Goal: Find specific page/section: Find specific page/section

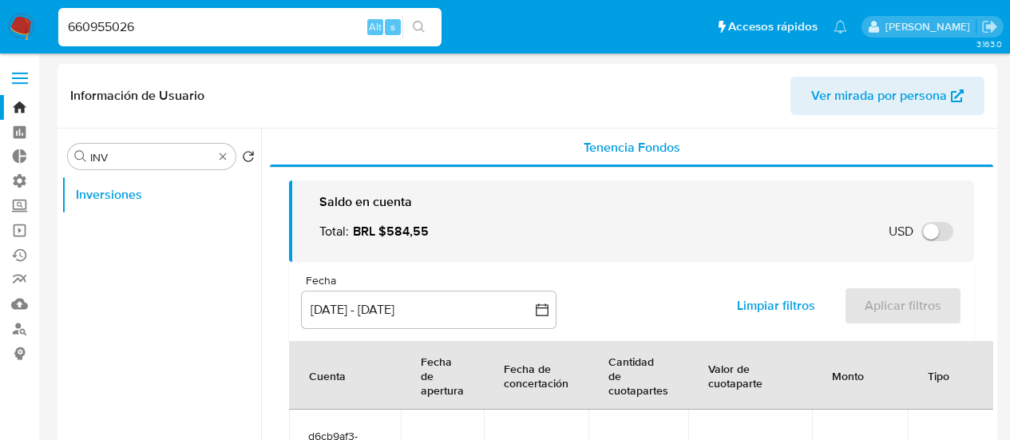
select select "10"
click at [101, 32] on input "660955026" at bounding box center [249, 27] width 383 height 21
paste input "1987000117"
type input "1987000117"
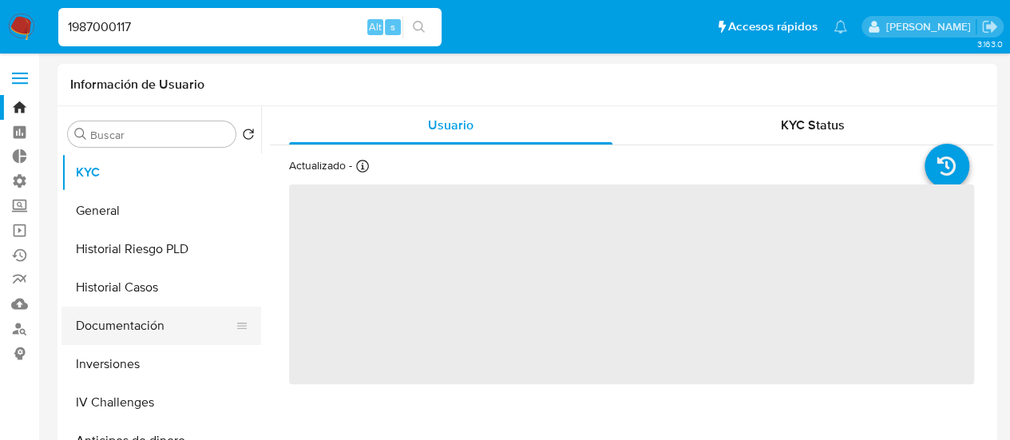
select select "10"
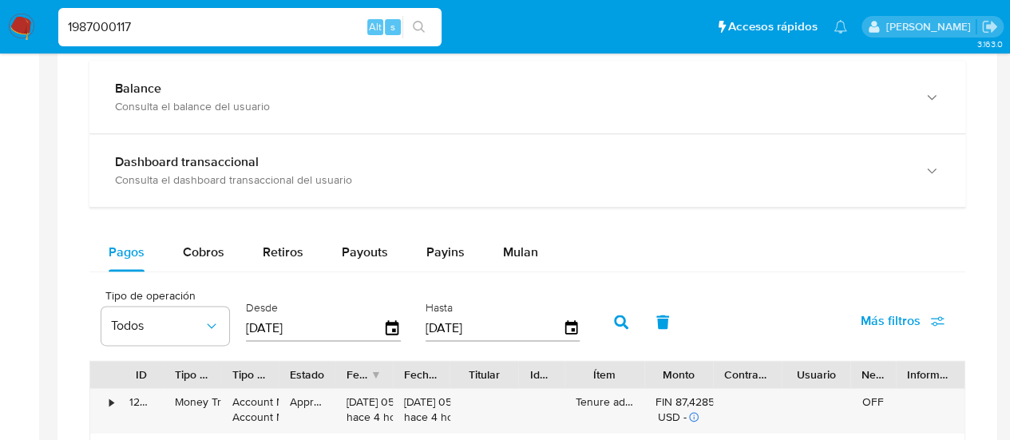
scroll to position [1038, 0]
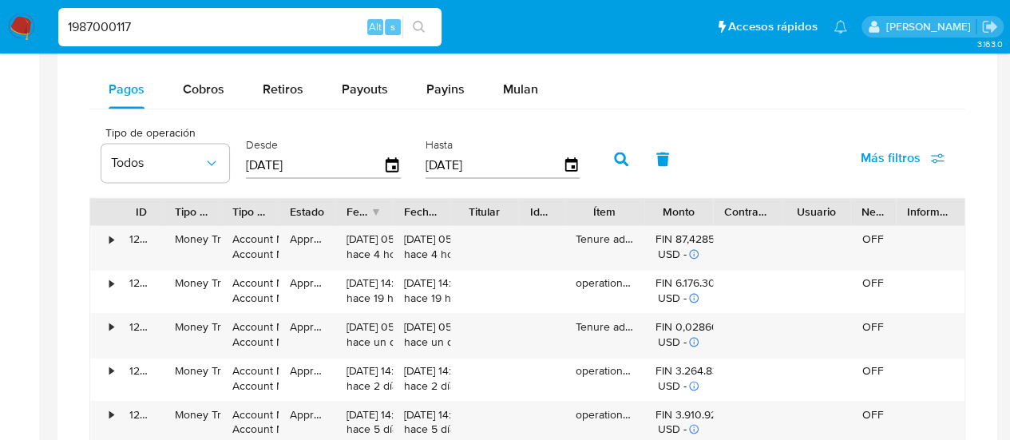
click at [910, 158] on span "Más filtros" at bounding box center [891, 158] width 60 height 38
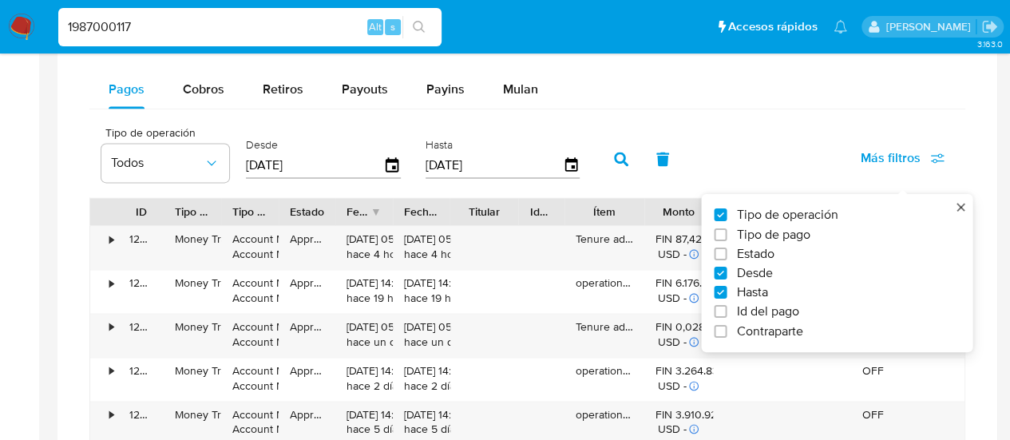
click at [775, 311] on span "Id del pago" at bounding box center [767, 311] width 62 height 16
click at [726, 311] on input "Id del pago" at bounding box center [720, 311] width 13 height 13
checkbox input "true"
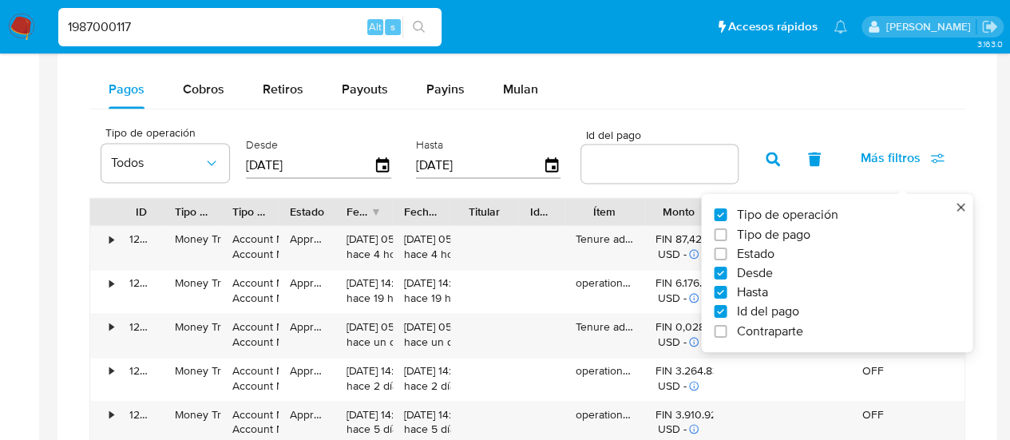
click at [612, 154] on input "number" at bounding box center [659, 163] width 156 height 21
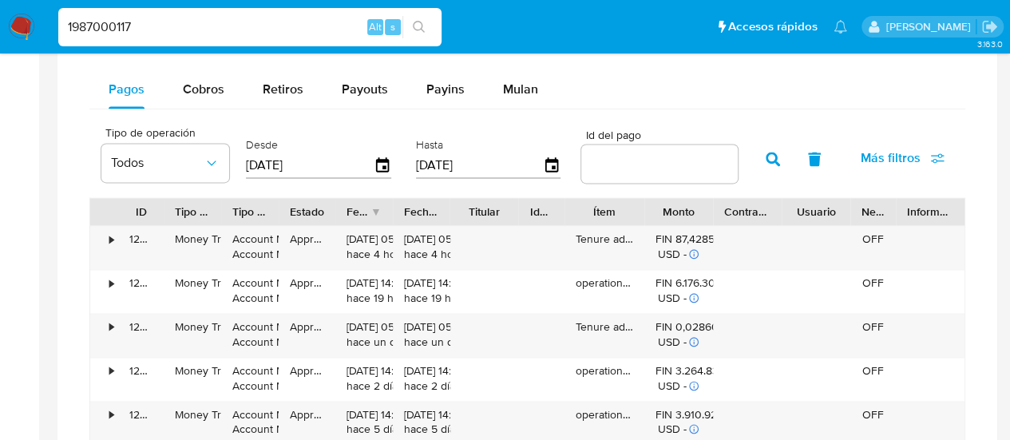
click at [659, 175] on div at bounding box center [659, 163] width 156 height 38
click at [656, 164] on input "number" at bounding box center [659, 163] width 156 height 21
paste input "127600105811"
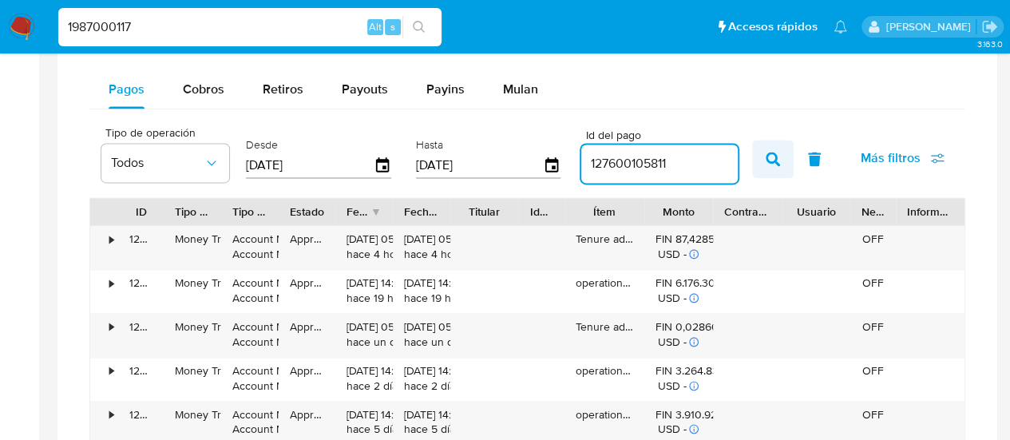
type input "127600105811"
click at [762, 165] on button "button" at bounding box center [773, 159] width 42 height 38
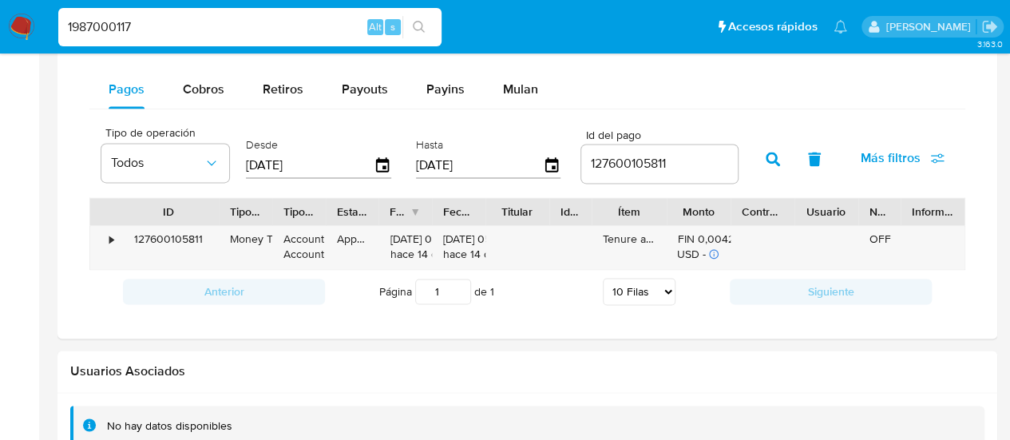
click at [222, 203] on div at bounding box center [218, 211] width 29 height 27
click at [110, 234] on div "•" at bounding box center [111, 239] width 4 height 15
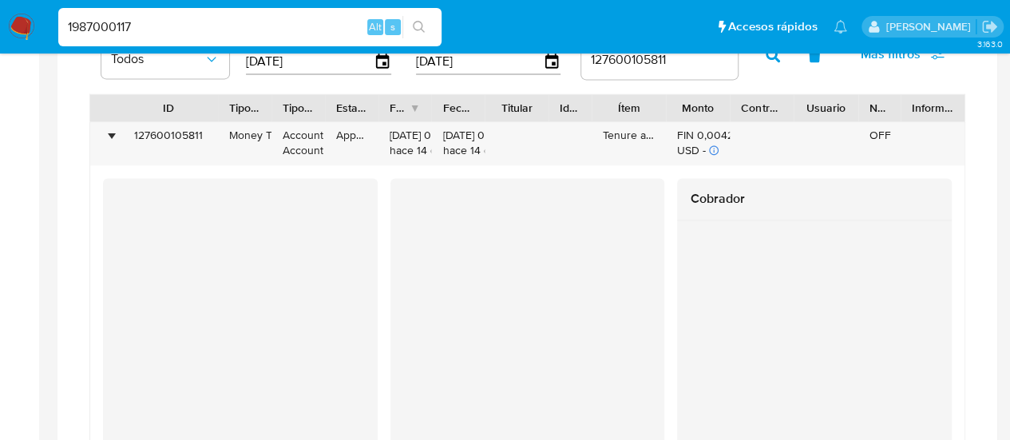
scroll to position [1118, 0]
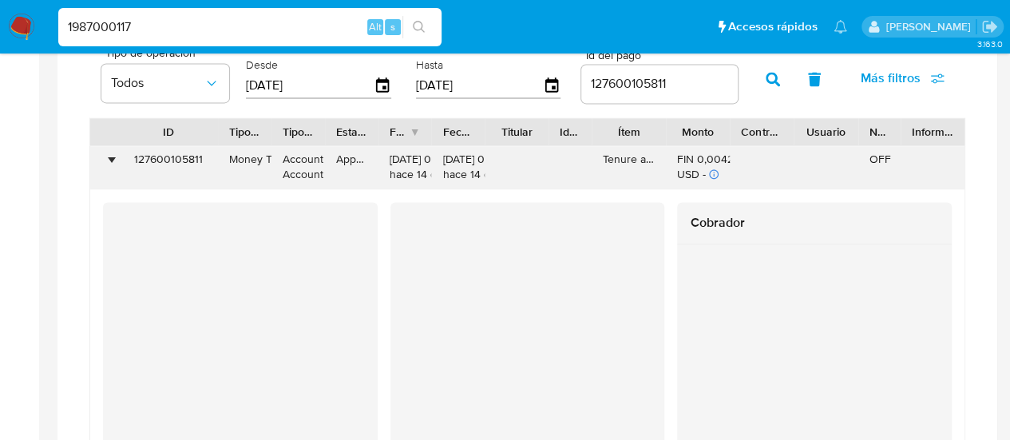
click at [148, 161] on div "127600105811" at bounding box center [168, 167] width 100 height 43
click at [147, 160] on div "127600105811" at bounding box center [168, 167] width 100 height 43
click at [149, 159] on div "127600105811" at bounding box center [168, 167] width 100 height 43
click at [91, 236] on div "Cobrador Pagador" at bounding box center [527, 438] width 874 height 472
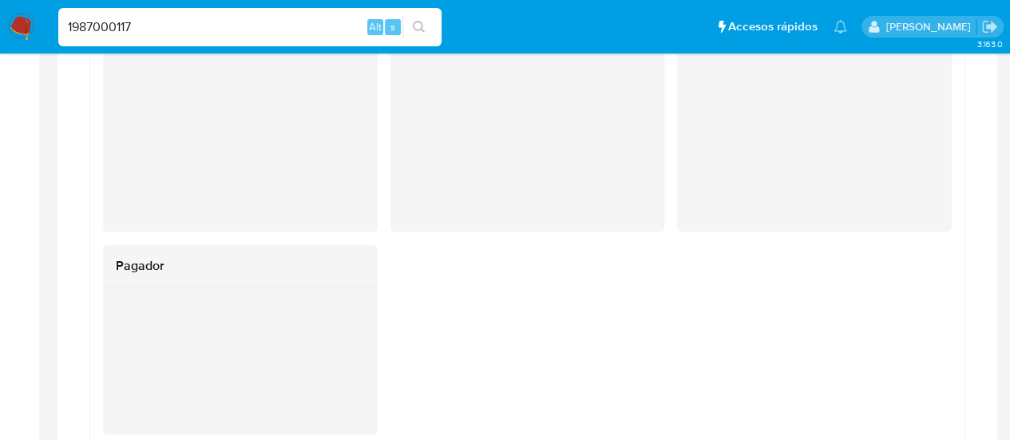
scroll to position [1197, 0]
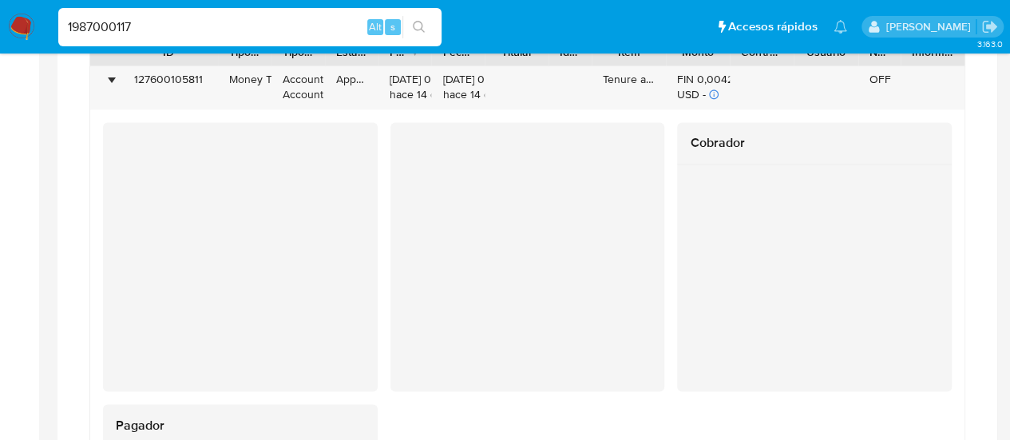
click at [71, 207] on div "Transaccionalidad Consulta el resumen de los movimientos del usuario Informació…" at bounding box center [527, 164] width 914 height 997
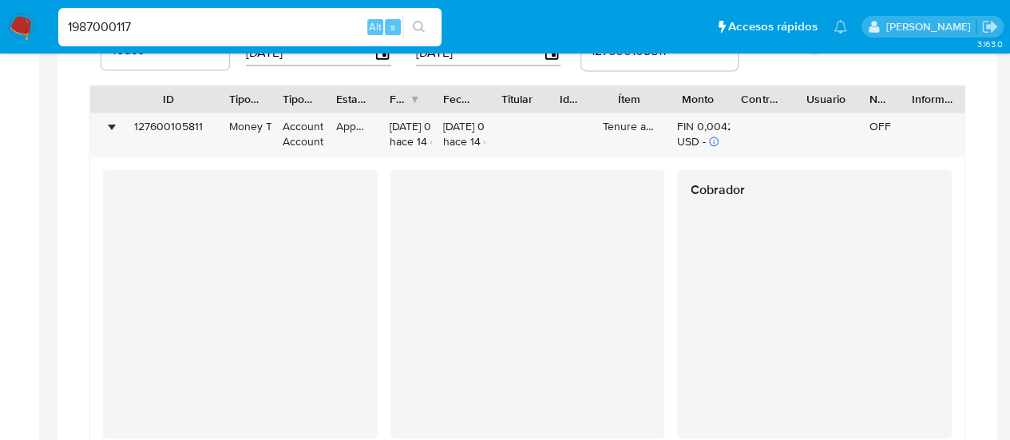
scroll to position [1118, 0]
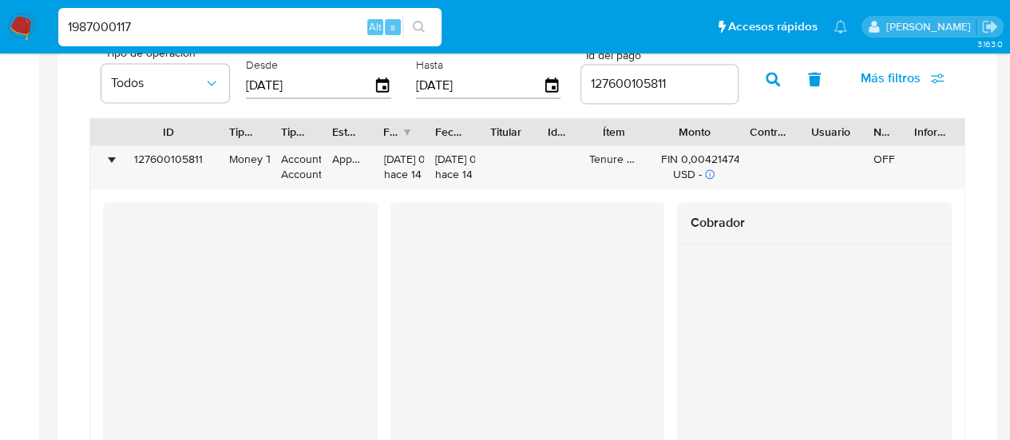
drag, startPoint x: 737, startPoint y: 127, endPoint x: 758, endPoint y: 132, distance: 22.1
click at [758, 132] on div "ID Tipo de operación Tipo / Método Estado Fecha de creación Fecha de aprobación…" at bounding box center [527, 131] width 874 height 27
drag, startPoint x: 790, startPoint y: 130, endPoint x: 807, endPoint y: 129, distance: 16.8
click at [807, 129] on div at bounding box center [804, 131] width 29 height 27
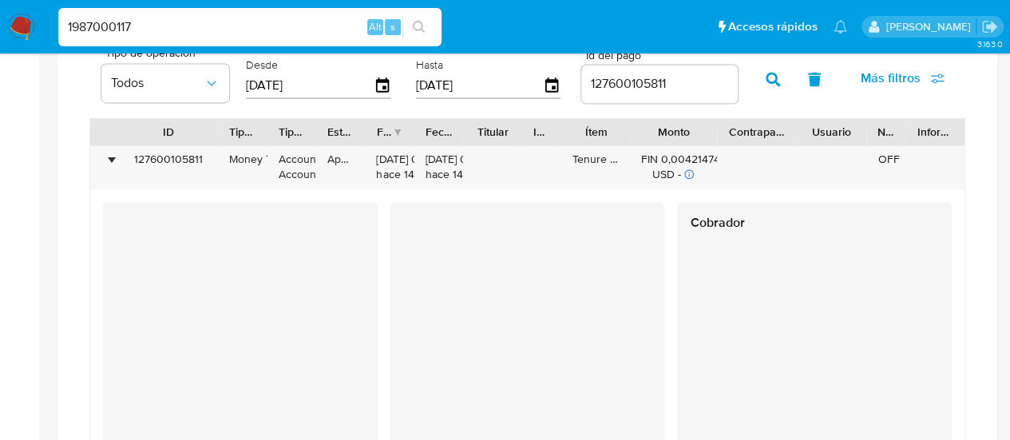
click at [861, 133] on div at bounding box center [866, 131] width 29 height 27
drag, startPoint x: 558, startPoint y: 130, endPoint x: 580, endPoint y: 129, distance: 22.4
click at [580, 129] on div at bounding box center [572, 131] width 29 height 27
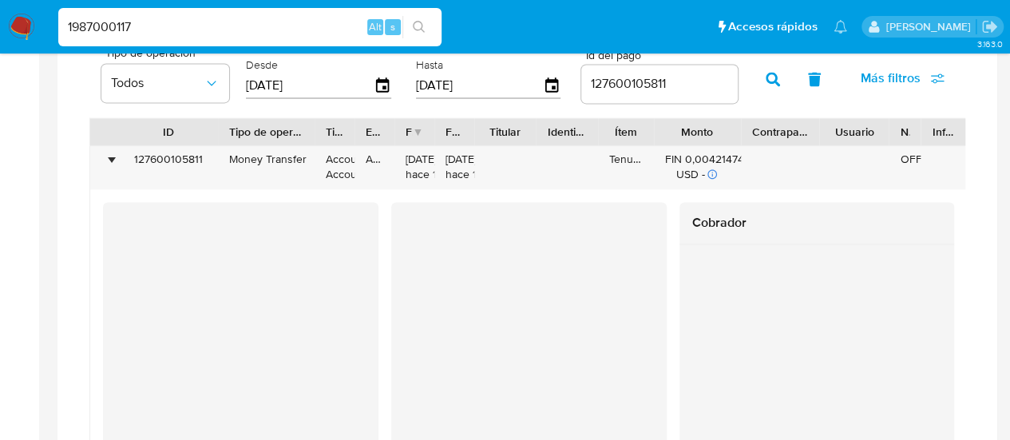
drag, startPoint x: 283, startPoint y: 124, endPoint x: 321, endPoint y: 120, distance: 38.5
click at [318, 120] on div at bounding box center [314, 131] width 29 height 27
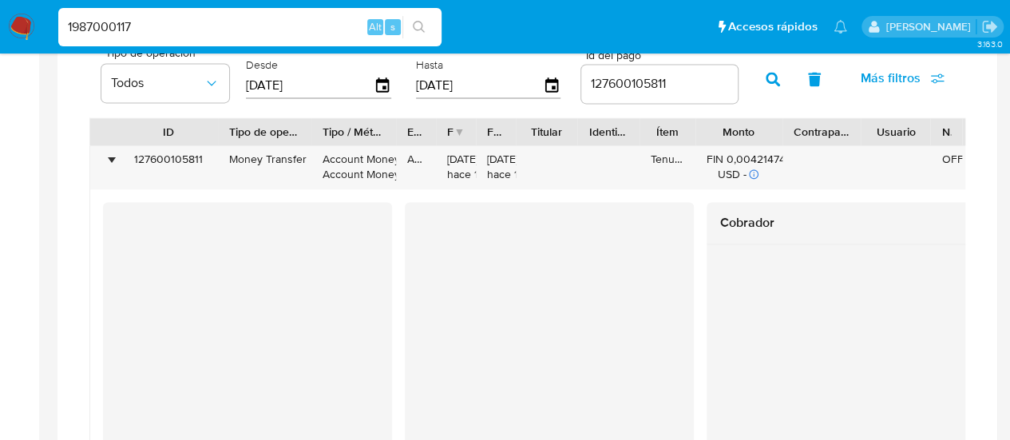
drag, startPoint x: 370, startPoint y: 130, endPoint x: 425, endPoint y: 127, distance: 54.4
click at [406, 124] on div at bounding box center [396, 131] width 29 height 27
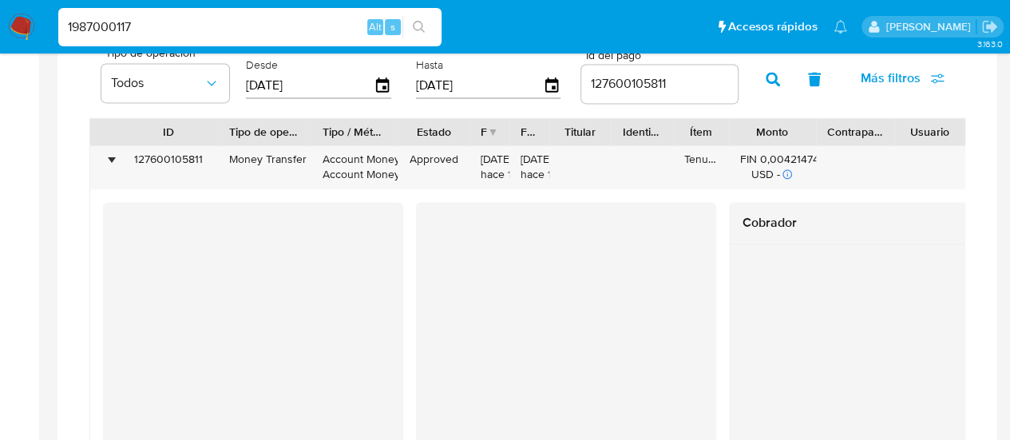
drag, startPoint x: 444, startPoint y: 129, endPoint x: 473, endPoint y: 127, distance: 28.8
click at [473, 127] on div at bounding box center [469, 131] width 29 height 27
click at [522, 133] on div at bounding box center [515, 131] width 29 height 27
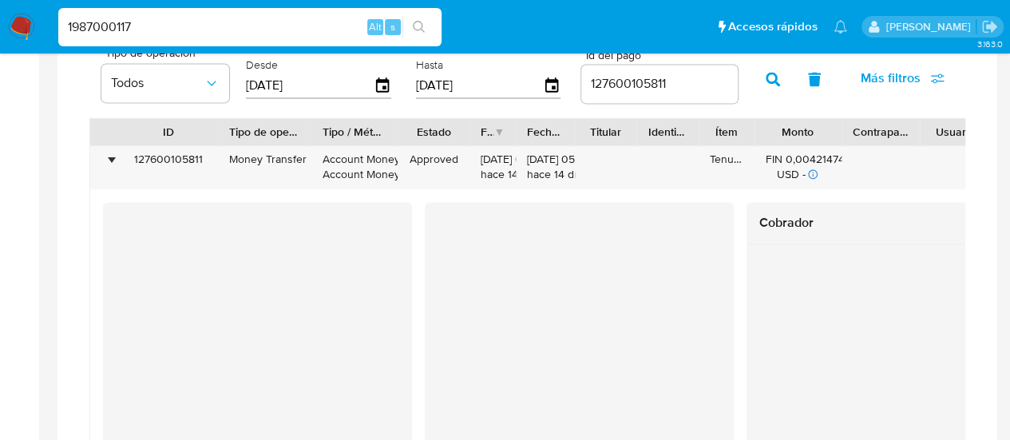
click at [574, 127] on div at bounding box center [574, 131] width 29 height 27
click at [535, 132] on div at bounding box center [528, 131] width 29 height 27
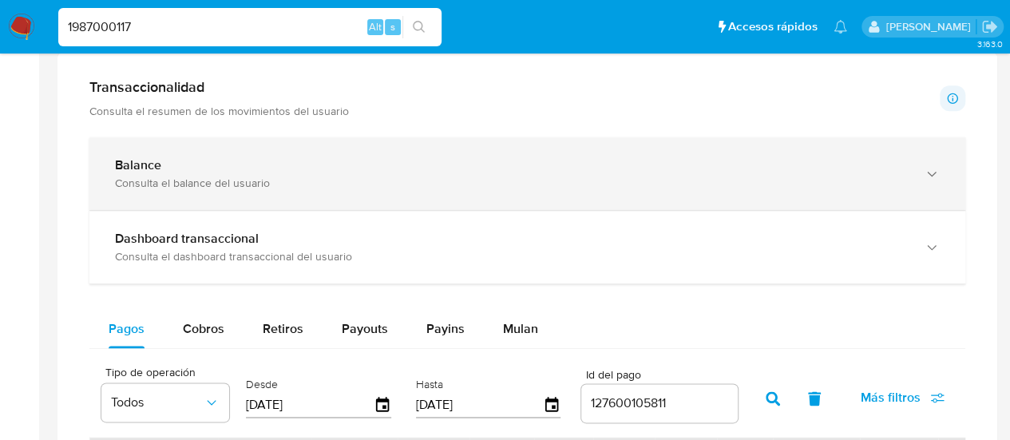
scroll to position [718, 0]
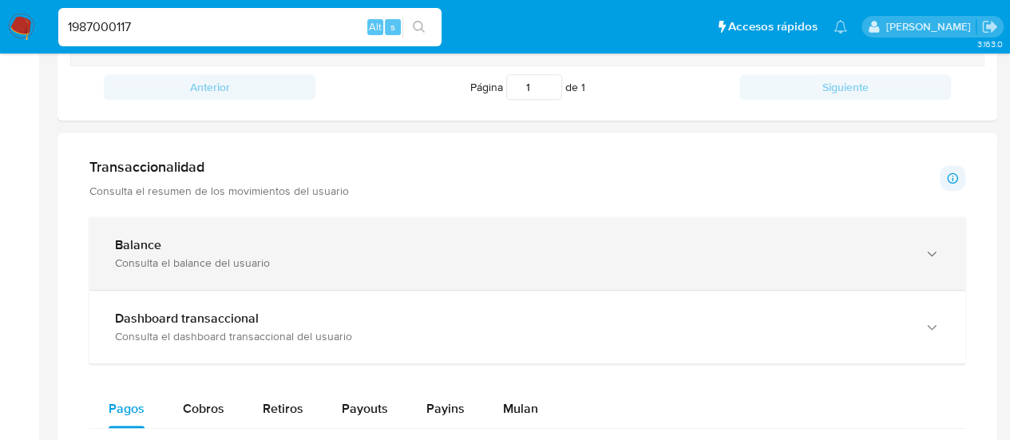
click at [402, 262] on div "Consulta el balance del usuario" at bounding box center [511, 262] width 793 height 14
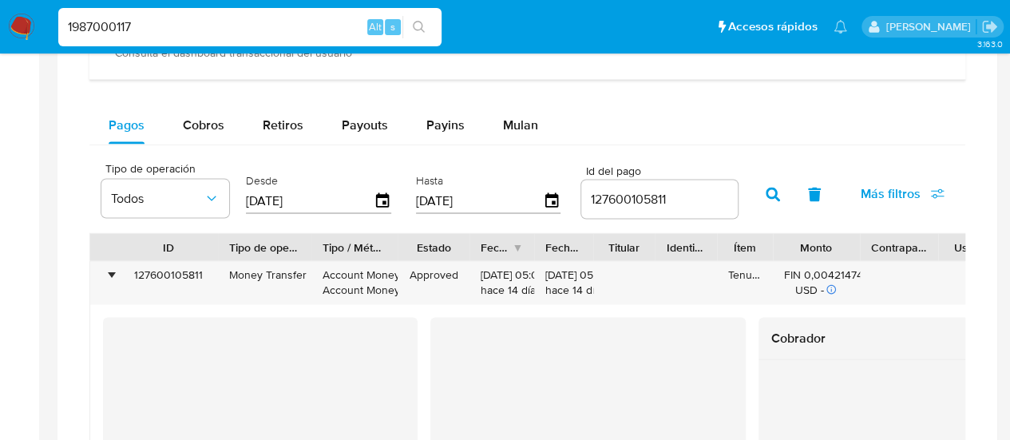
scroll to position [1517, 0]
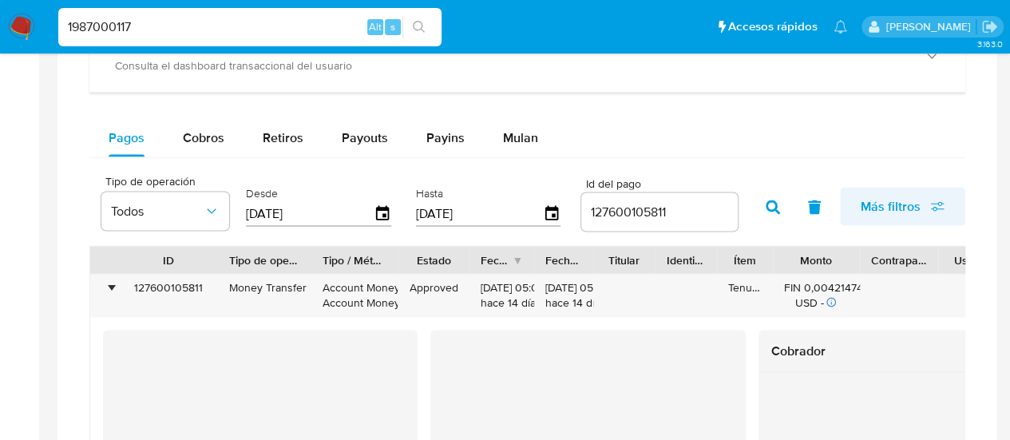
click at [921, 197] on span "Más filtros" at bounding box center [903, 206] width 84 height 35
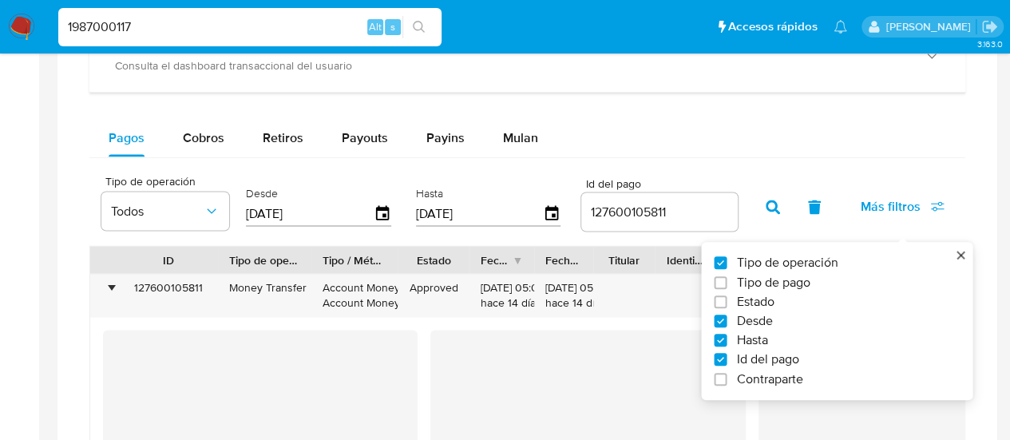
click at [742, 357] on span "Id del pago" at bounding box center [767, 360] width 62 height 16
click at [726, 357] on input "Id del pago" at bounding box center [720, 360] width 13 height 13
checkbox input "false"
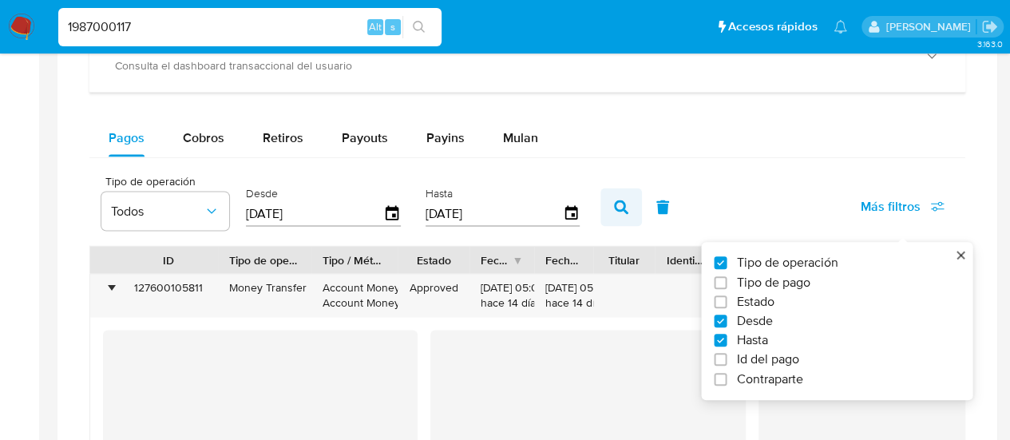
click at [623, 212] on icon "button" at bounding box center [621, 207] width 14 height 14
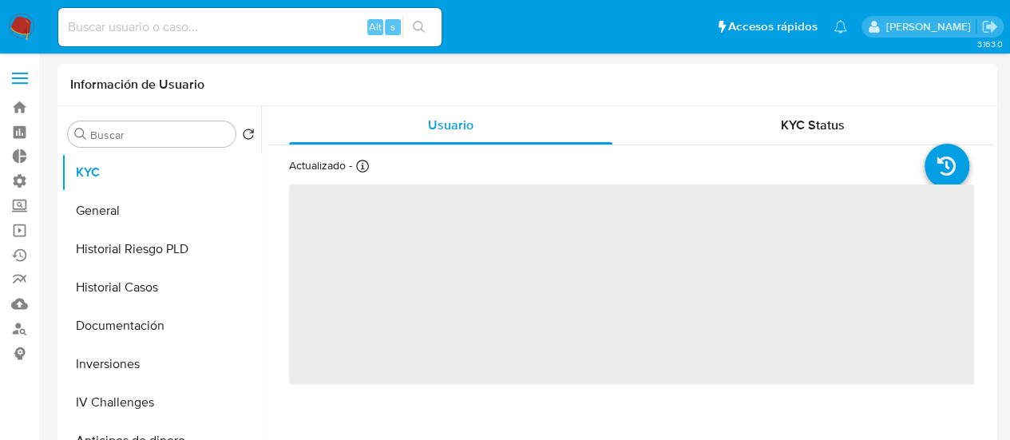
select select "10"
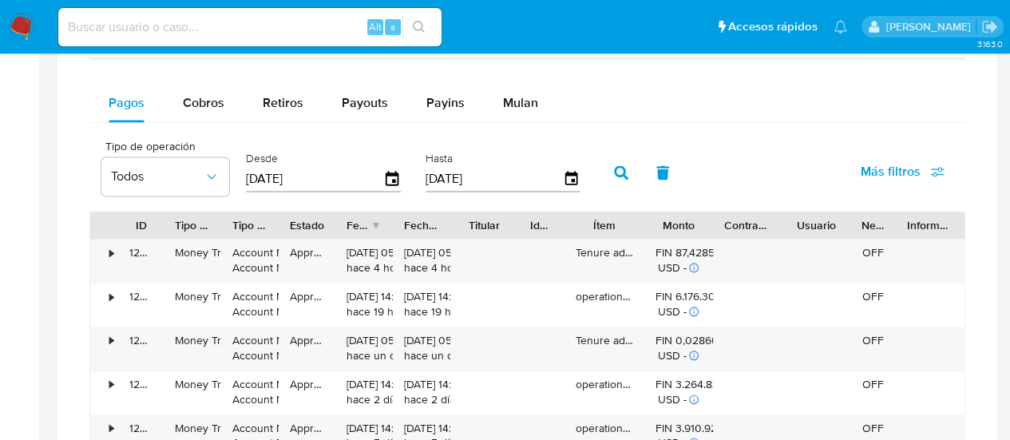
scroll to position [1118, 0]
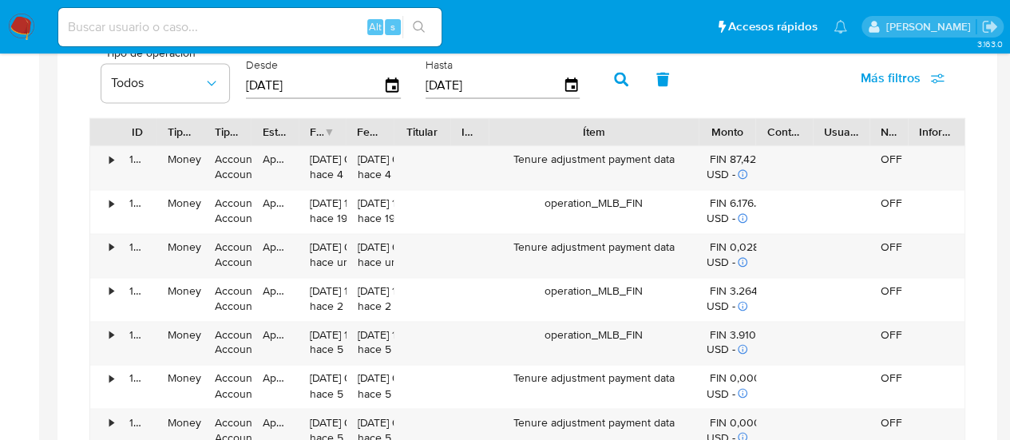
drag, startPoint x: 645, startPoint y: 125, endPoint x: 771, endPoint y: 143, distance: 127.4
click at [774, 143] on div "ID Tipo de operación Tipo / Método Estado Fecha de creación Fecha de aprobación…" at bounding box center [527, 131] width 874 height 27
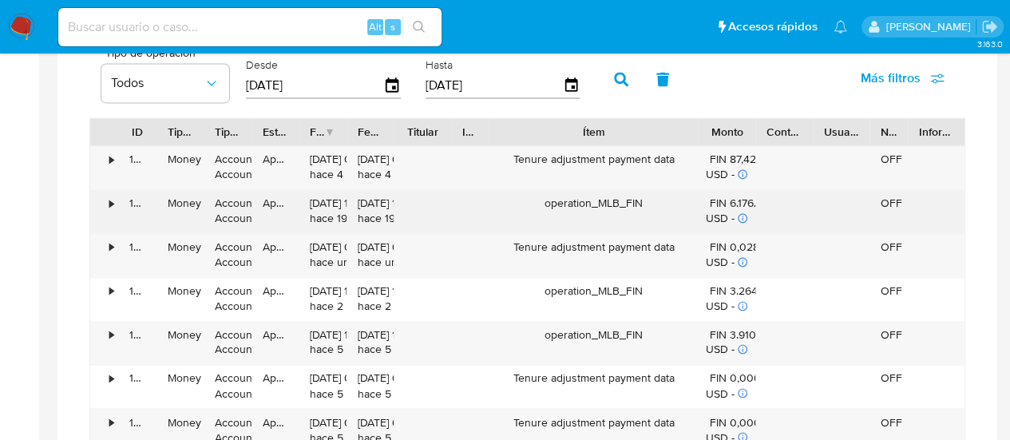
click at [113, 202] on div "•" at bounding box center [111, 203] width 4 height 15
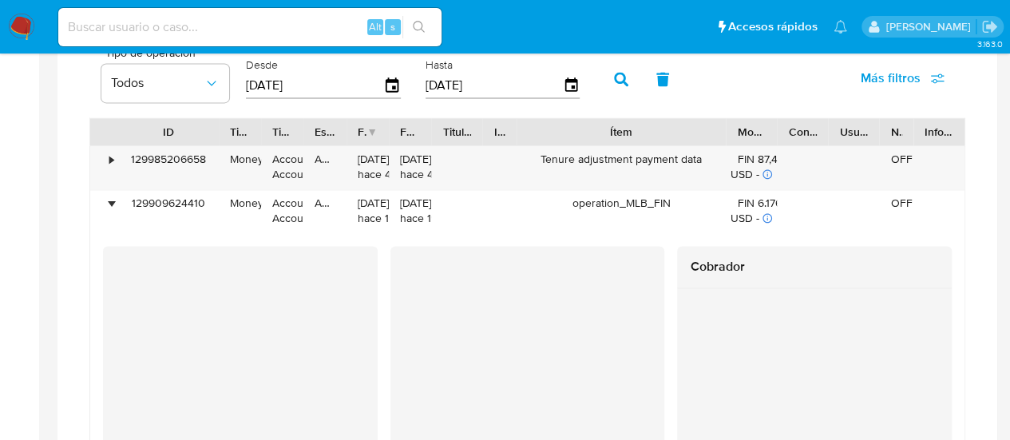
drag, startPoint x: 168, startPoint y: 122, endPoint x: 214, endPoint y: 124, distance: 46.3
click at [214, 124] on div at bounding box center [218, 131] width 29 height 27
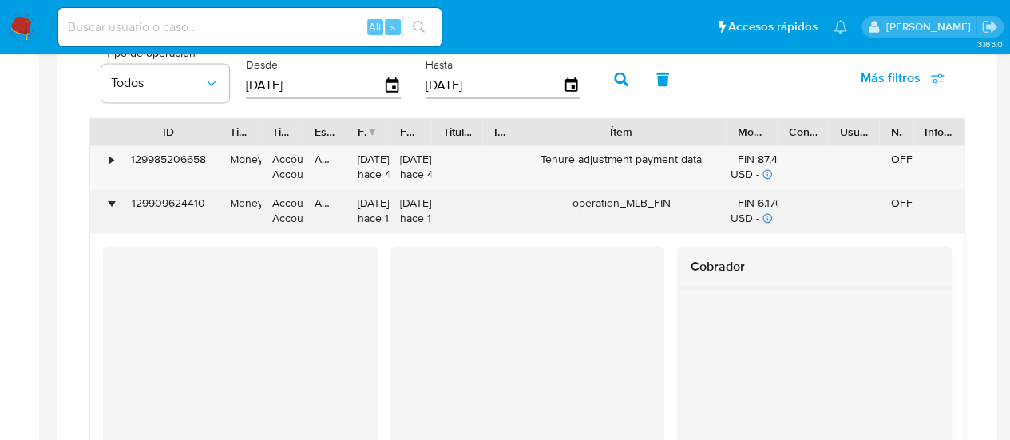
click at [647, 197] on div "operation_MLB_FIN" at bounding box center [621, 211] width 209 height 43
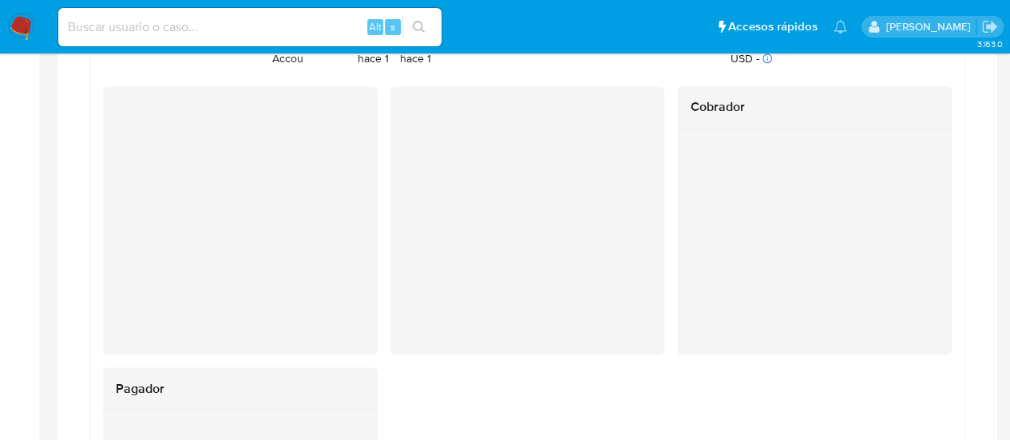
scroll to position [1197, 0]
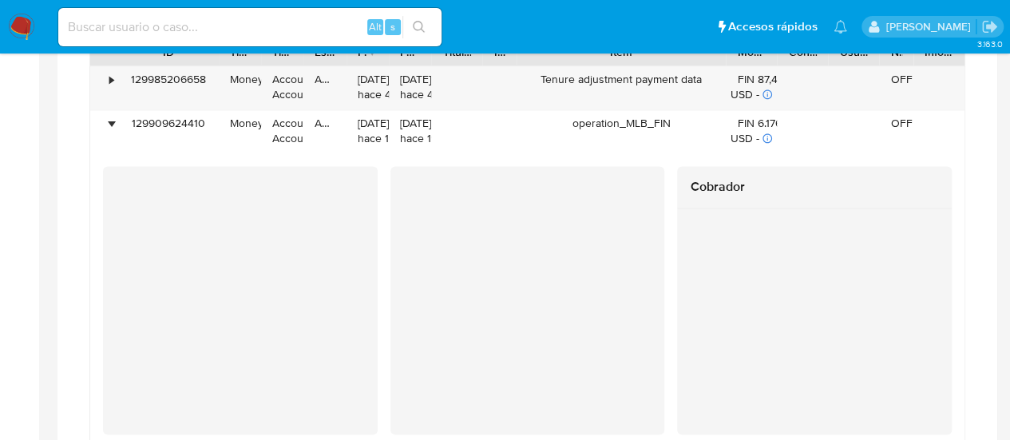
click at [64, 295] on div at bounding box center [527, 362] width 940 height 1416
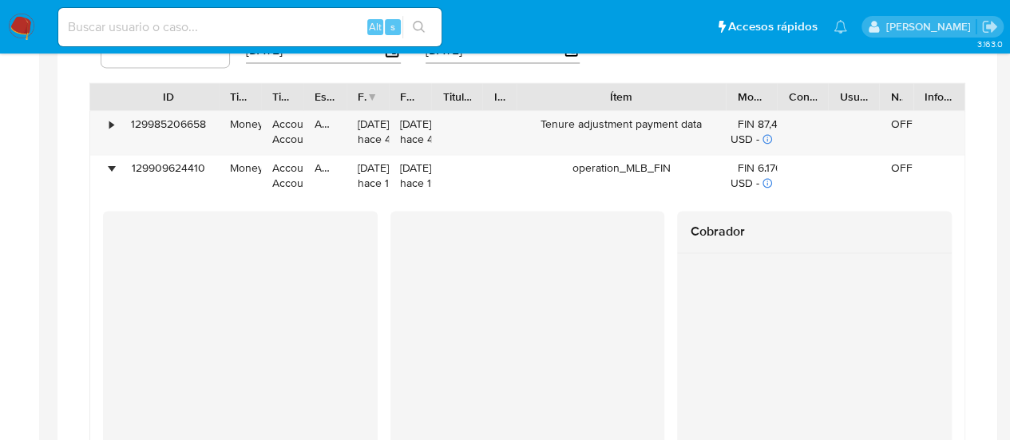
scroll to position [1118, 0]
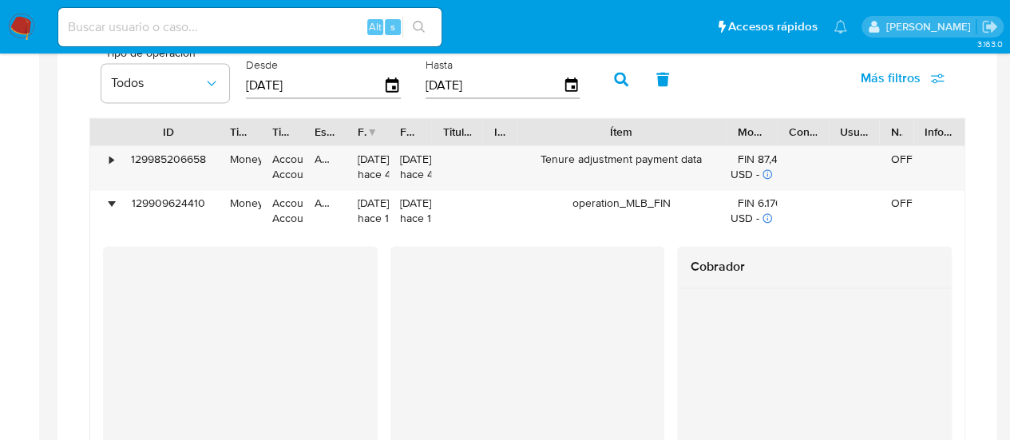
click at [403, 132] on div at bounding box center [388, 131] width 29 height 27
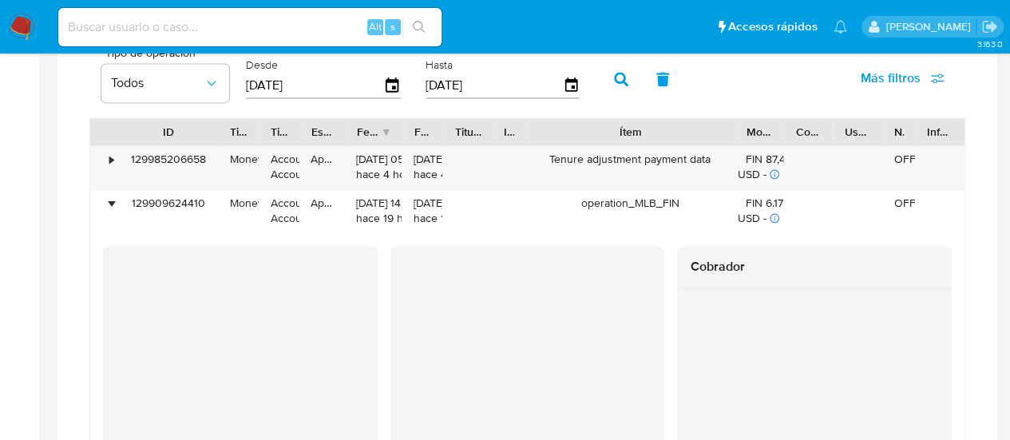
drag, startPoint x: 341, startPoint y: 125, endPoint x: 354, endPoint y: 125, distance: 12.8
click at [354, 125] on div at bounding box center [345, 131] width 29 height 27
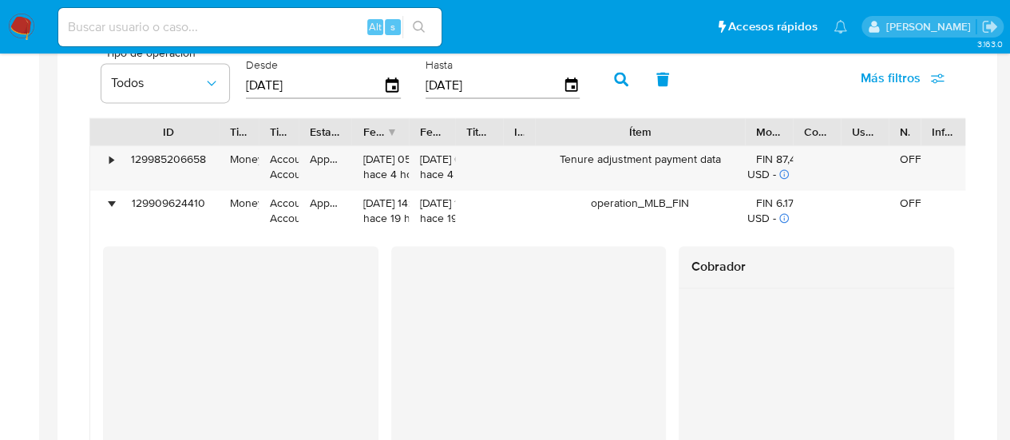
click at [457, 125] on div at bounding box center [455, 131] width 29 height 27
click at [156, 25] on input at bounding box center [249, 27] width 383 height 21
paste input "7ac0d688-541a-4d92-aee4-2d67089d8eba"
type input "7ac0d688-541a-4d92-aee4-2d67089d8eba"
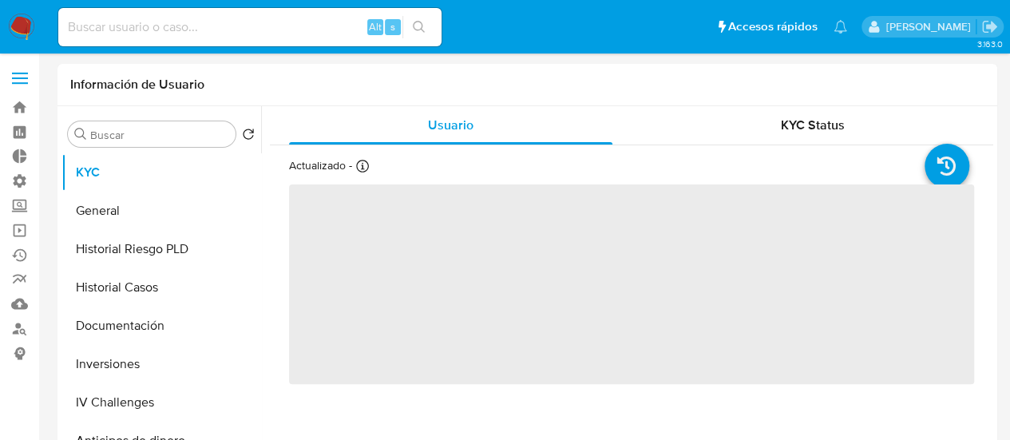
select select "10"
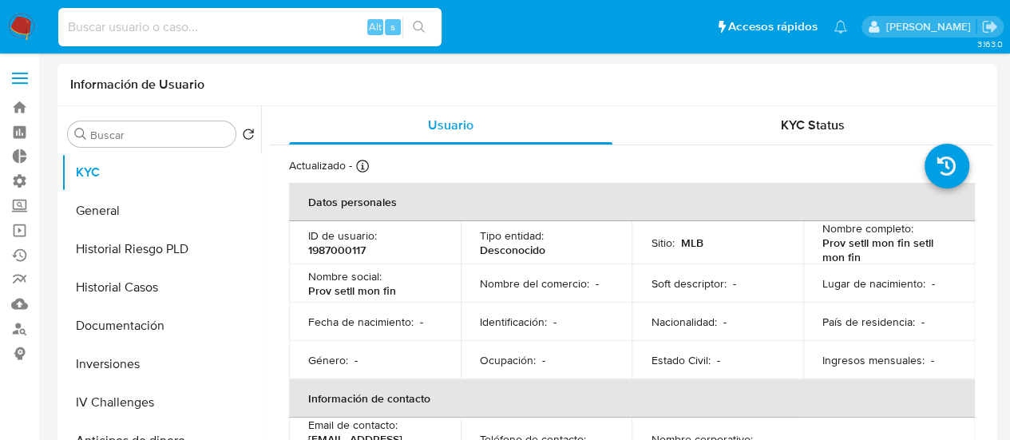
click at [233, 33] on input at bounding box center [249, 27] width 383 height 21
paste input "2095202687"
type input "2095202687"
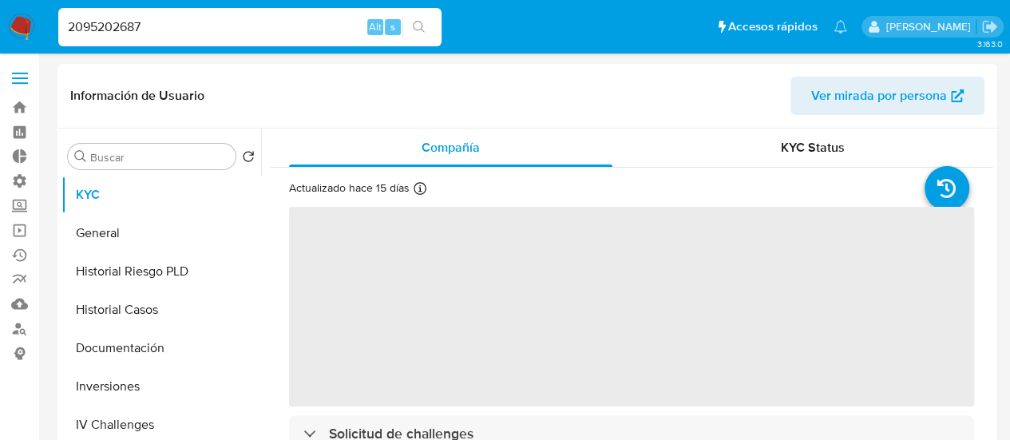
select select "10"
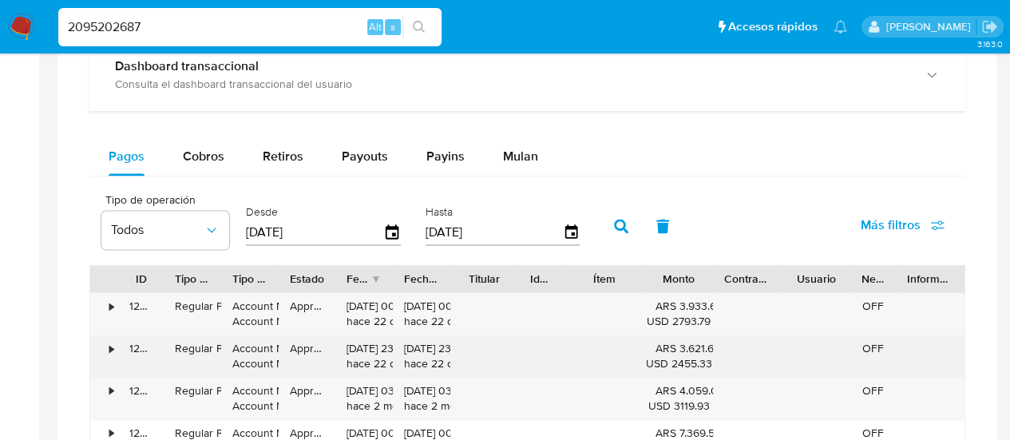
scroll to position [1038, 0]
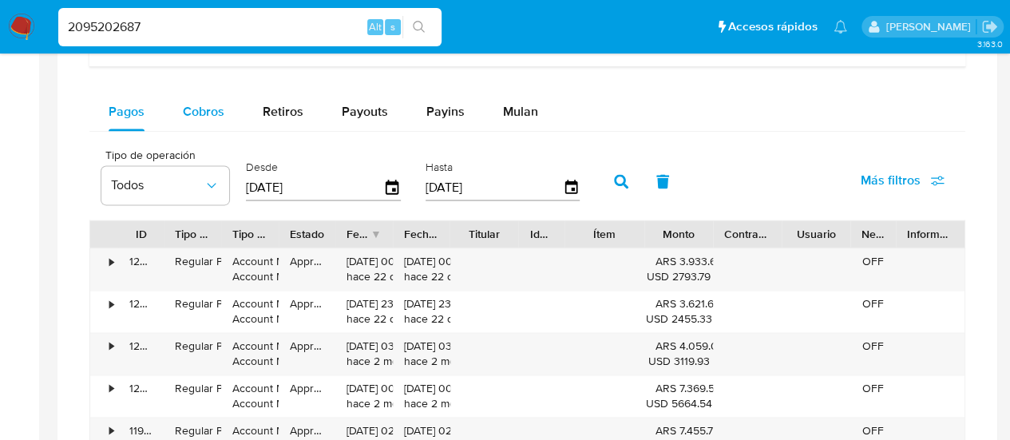
click at [207, 108] on span "Cobros" at bounding box center [204, 111] width 42 height 18
select select "10"
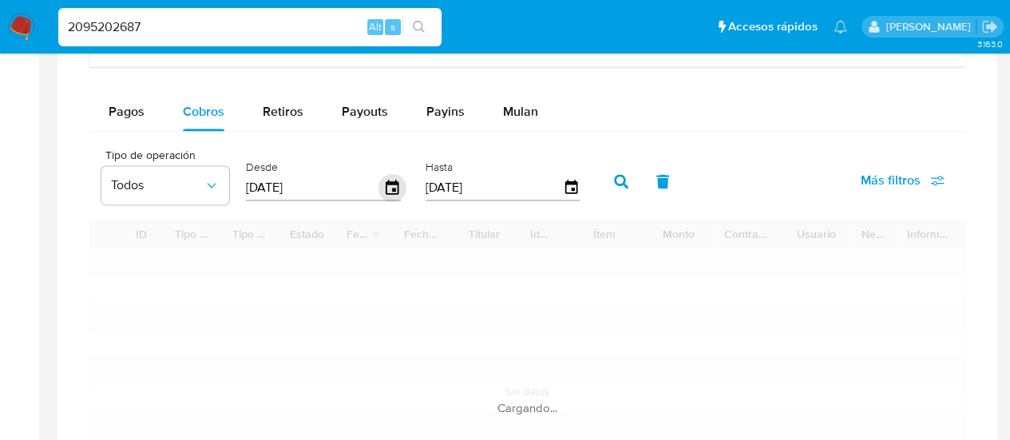
click at [398, 189] on icon "button" at bounding box center [392, 188] width 28 height 28
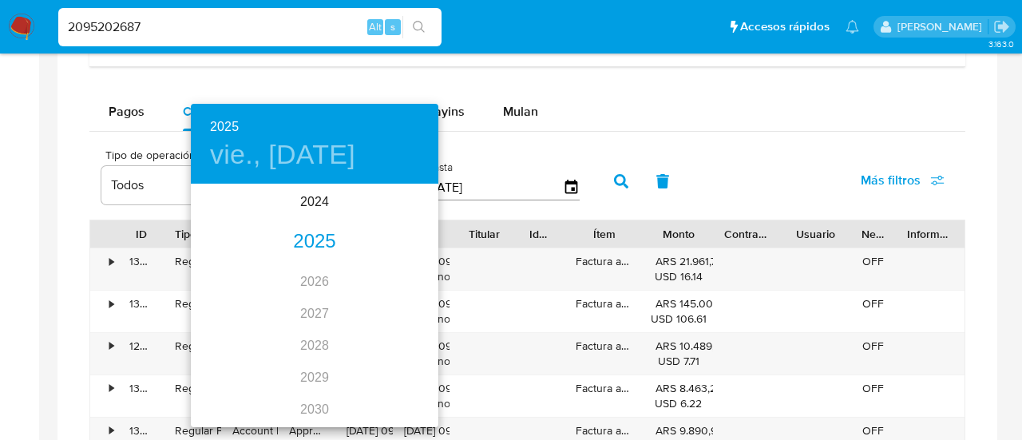
click at [330, 239] on div "2025" at bounding box center [314, 242] width 247 height 32
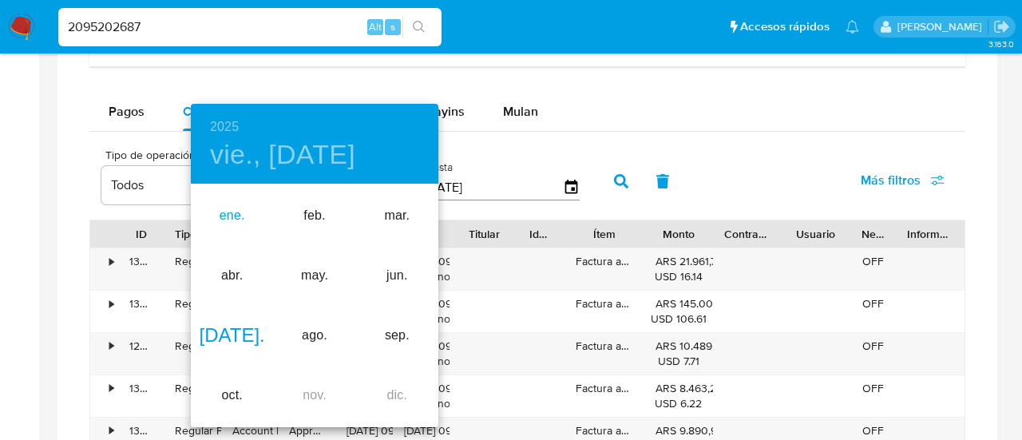
click at [221, 223] on div "ene." at bounding box center [232, 216] width 82 height 60
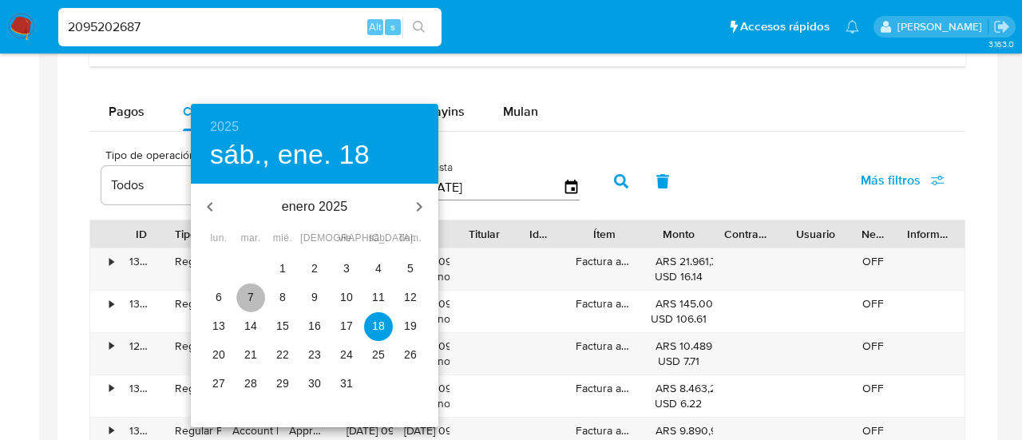
click at [255, 299] on span "7" at bounding box center [250, 297] width 29 height 16
type input "07/01/2025"
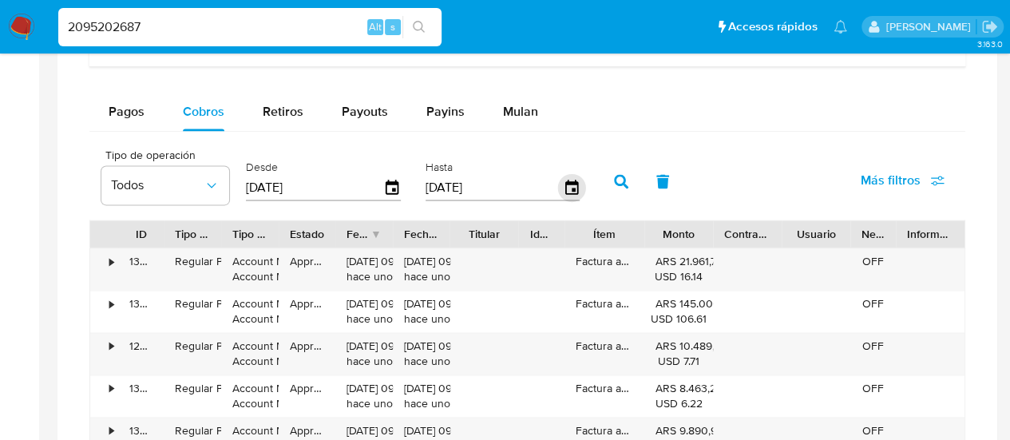
click at [566, 184] on icon "button" at bounding box center [571, 188] width 28 height 28
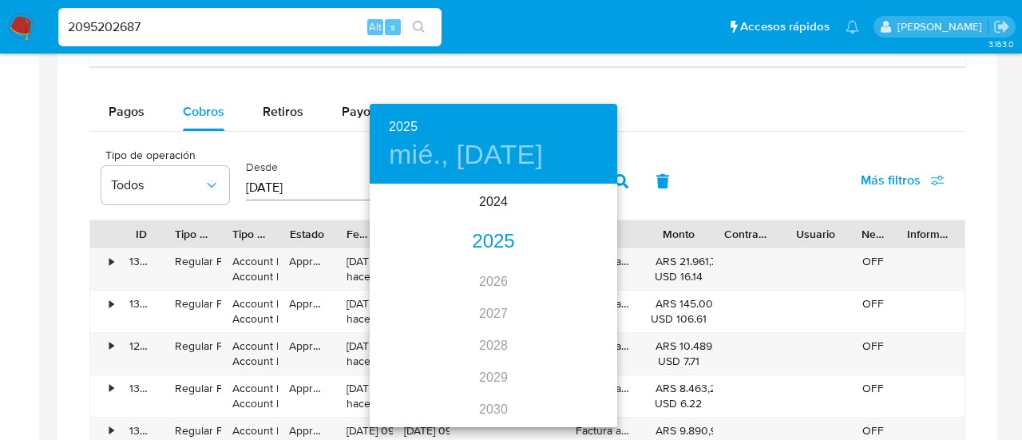
click at [485, 235] on div "2025" at bounding box center [493, 242] width 247 height 32
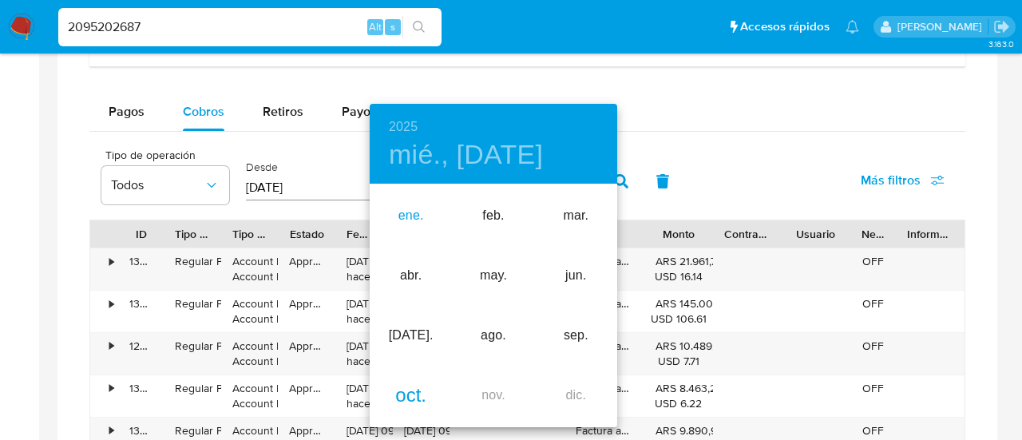
click at [414, 211] on div "ene." at bounding box center [411, 216] width 82 height 60
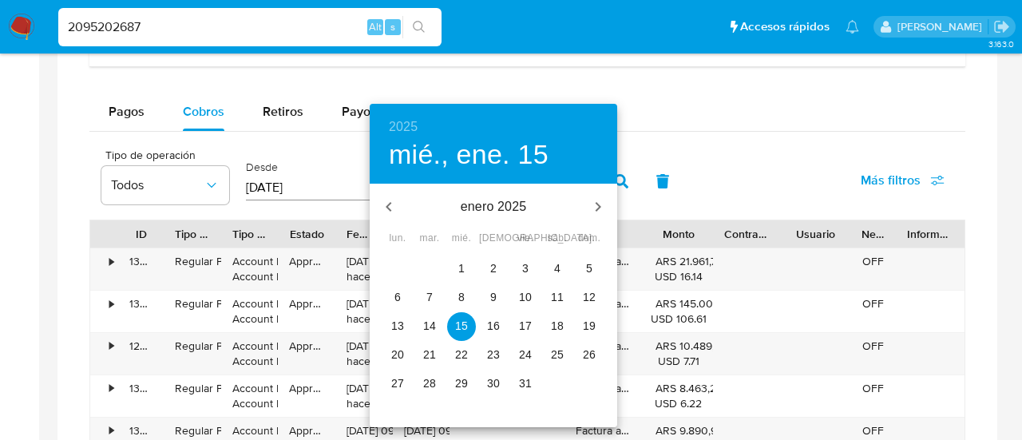
click at [495, 298] on p "9" at bounding box center [493, 297] width 6 height 16
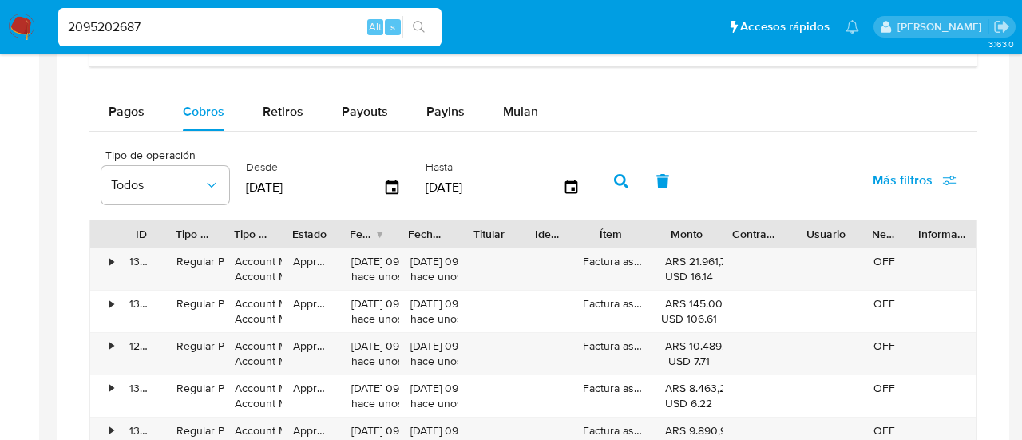
type input "09/01/2025"
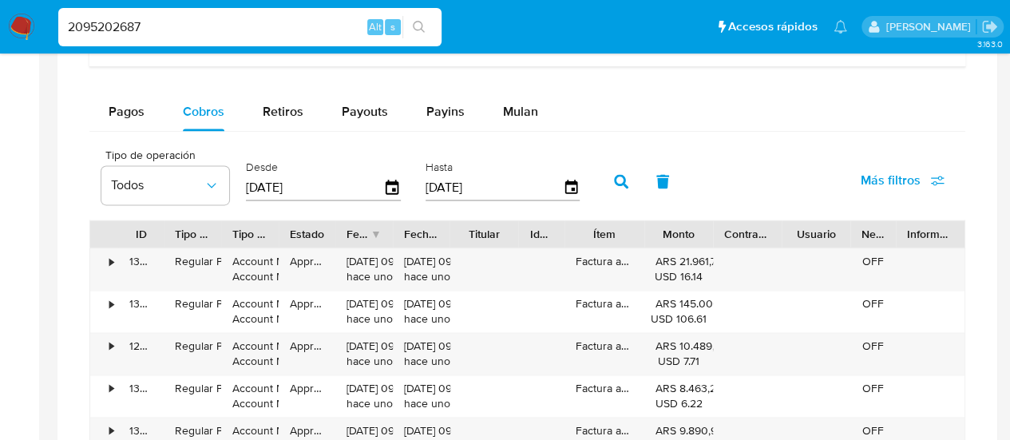
click at [615, 178] on icon "button" at bounding box center [621, 181] width 14 height 14
click at [396, 188] on icon "button" at bounding box center [392, 187] width 13 height 14
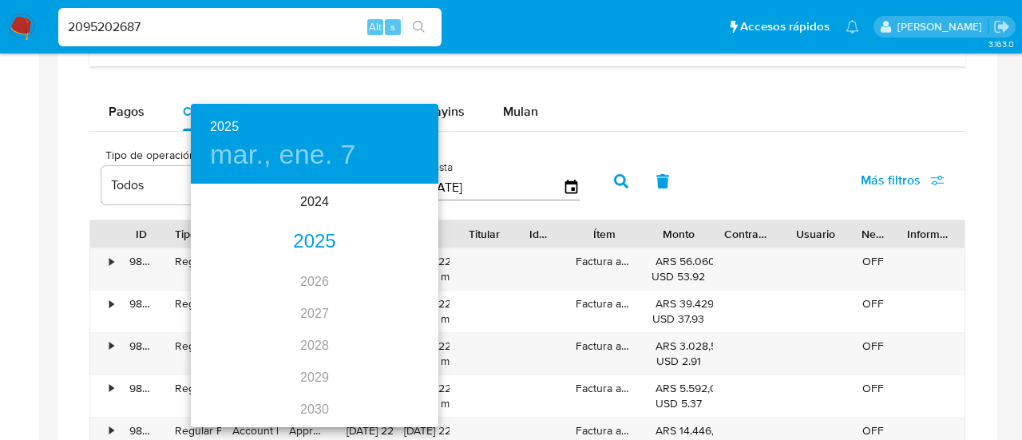
click at [331, 232] on div "2025" at bounding box center [314, 242] width 247 height 32
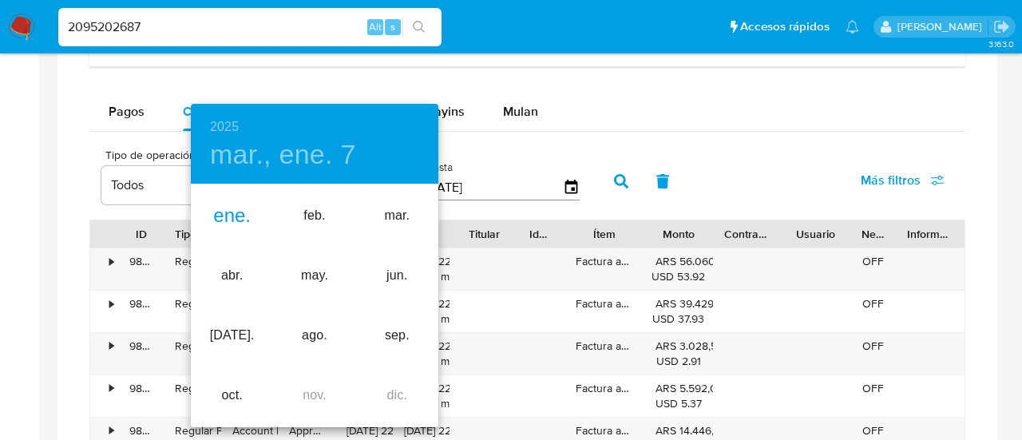
click at [232, 204] on div "ene." at bounding box center [232, 216] width 82 height 60
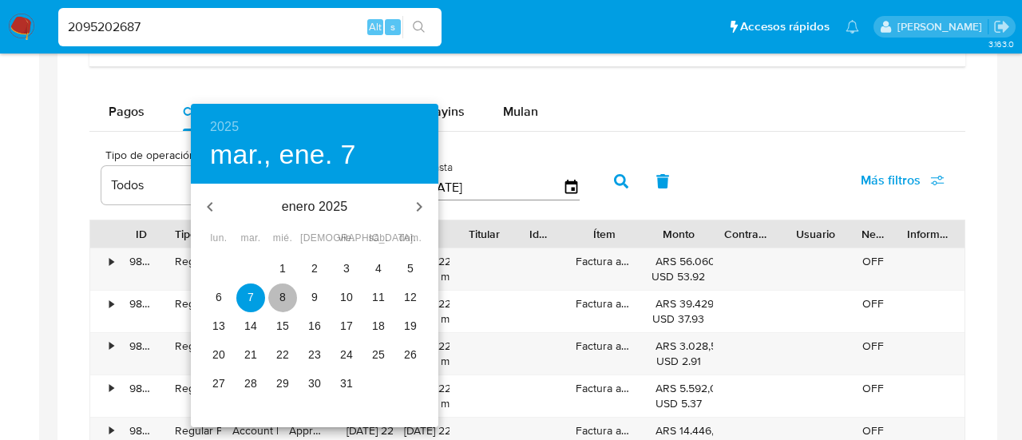
click at [284, 299] on p "8" at bounding box center [282, 297] width 6 height 16
type input "08/01/2025"
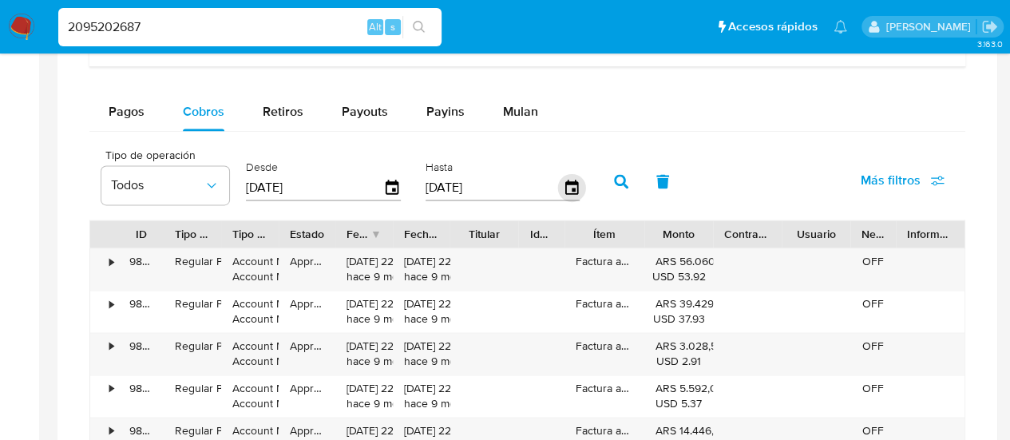
click at [563, 188] on icon "button" at bounding box center [571, 188] width 28 height 28
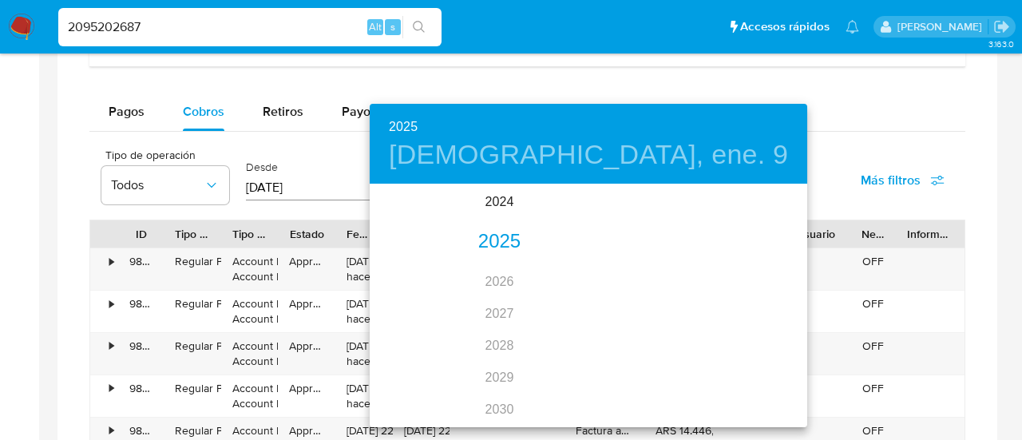
click at [486, 232] on div "2025" at bounding box center [499, 242] width 259 height 32
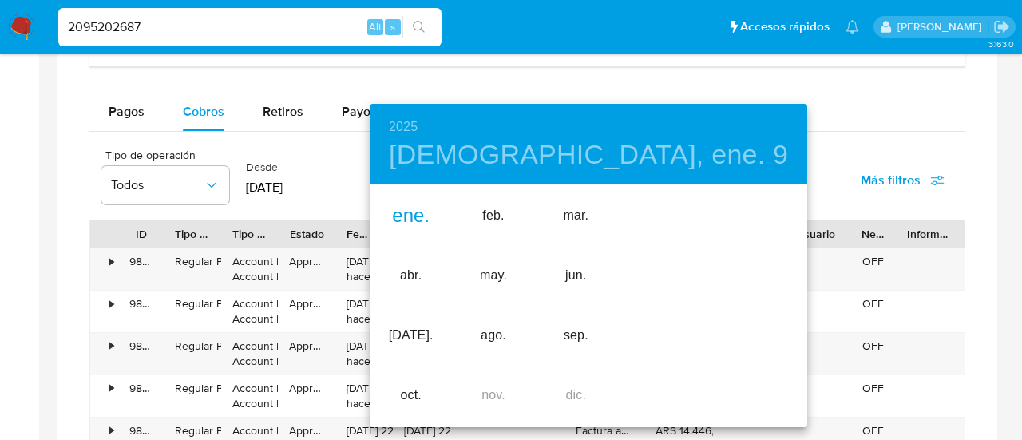
click at [422, 216] on div "ene." at bounding box center [411, 216] width 82 height 60
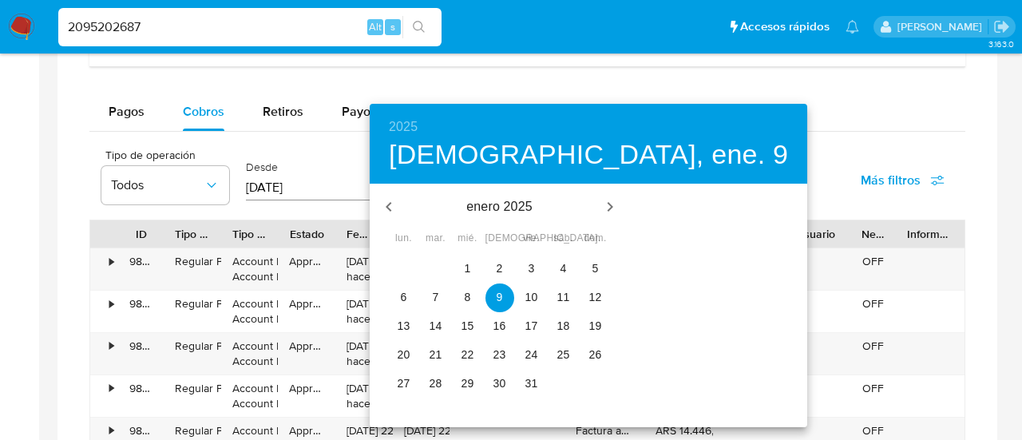
click at [465, 294] on p "8" at bounding box center [468, 297] width 6 height 16
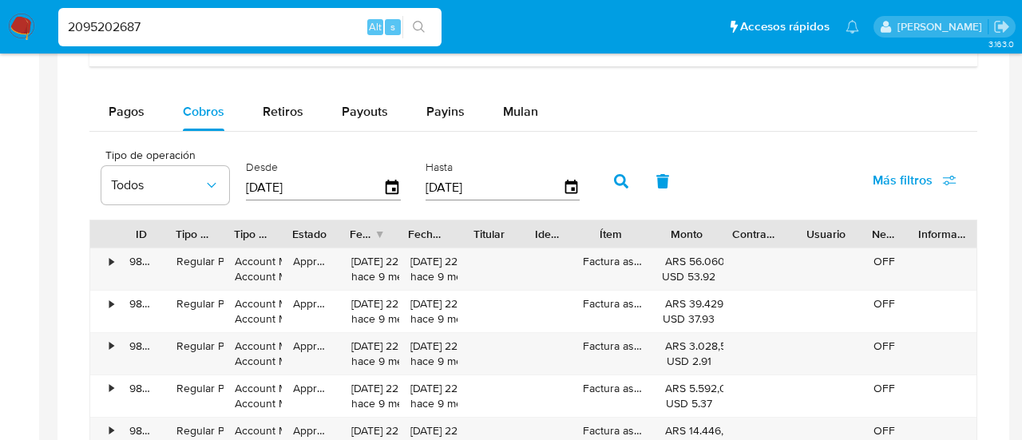
type input "08/01/2025"
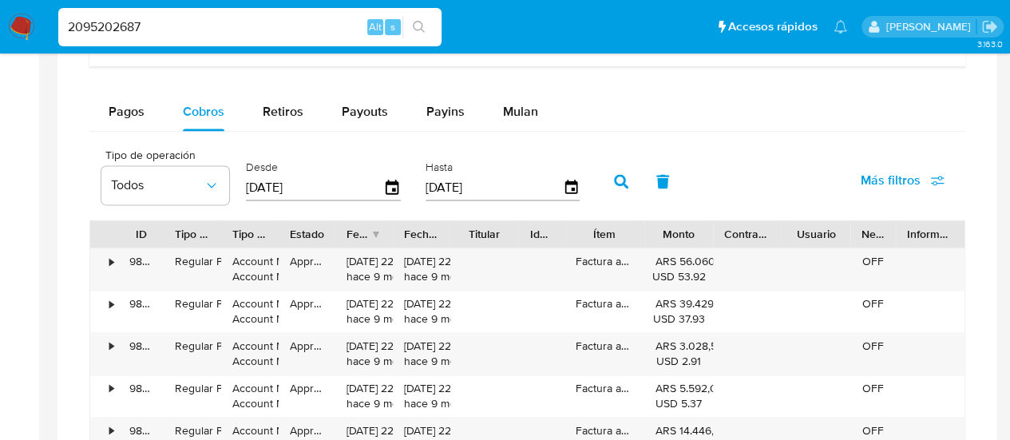
click at [631, 173] on button "button" at bounding box center [621, 181] width 42 height 38
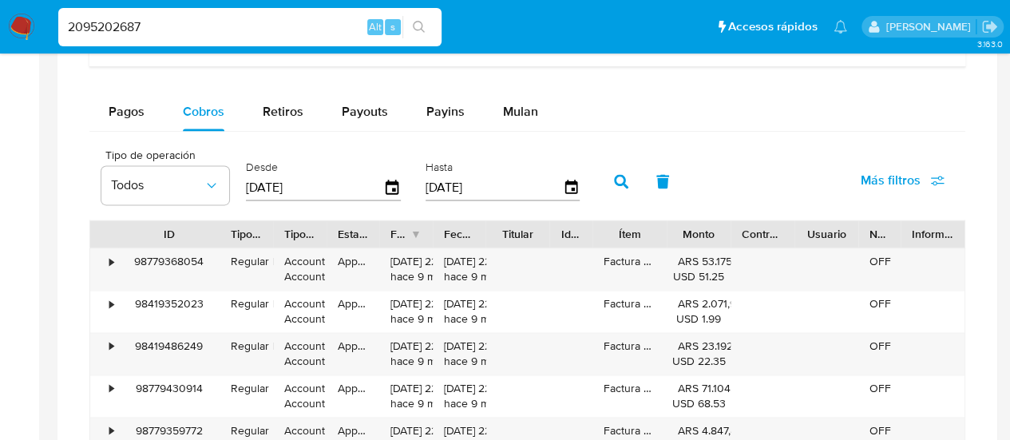
drag, startPoint x: 164, startPoint y: 237, endPoint x: 220, endPoint y: 233, distance: 56.0
click at [220, 233] on div at bounding box center [219, 233] width 29 height 27
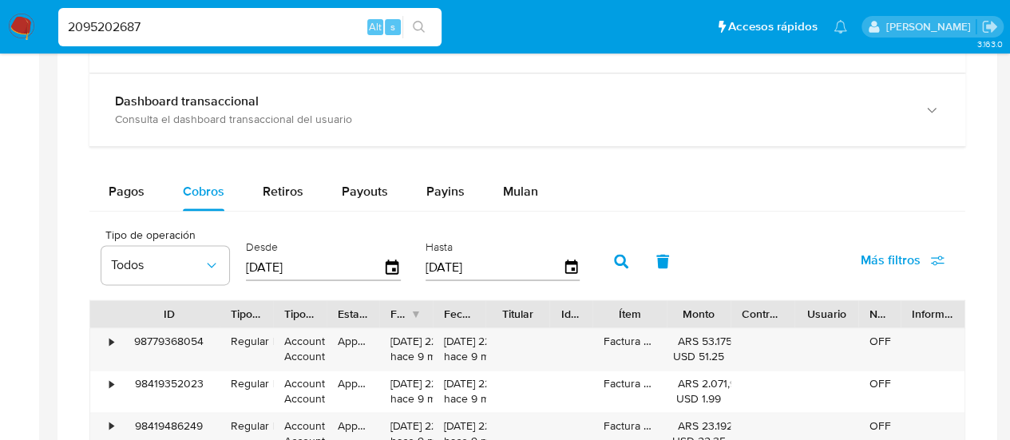
scroll to position [958, 0]
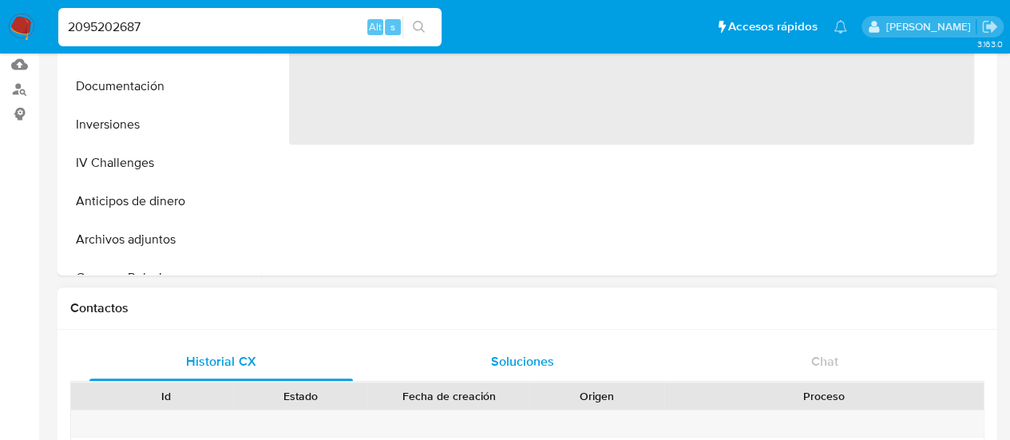
select select "10"
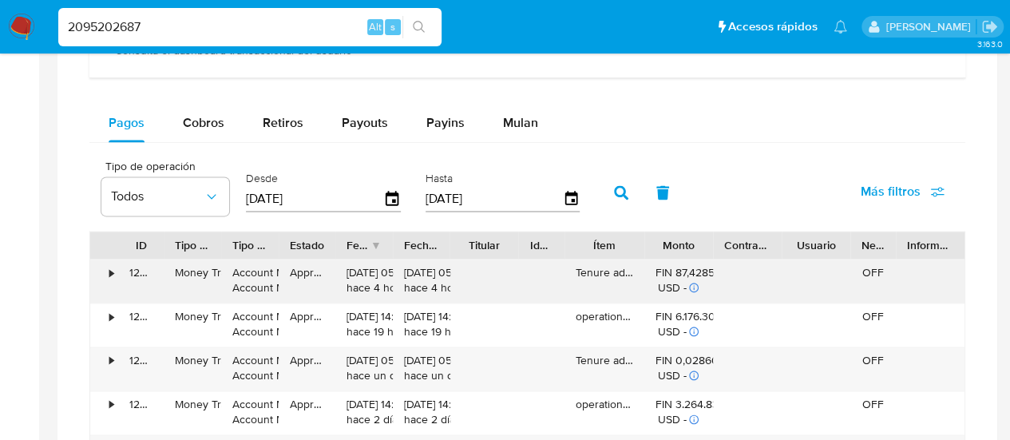
scroll to position [958, 0]
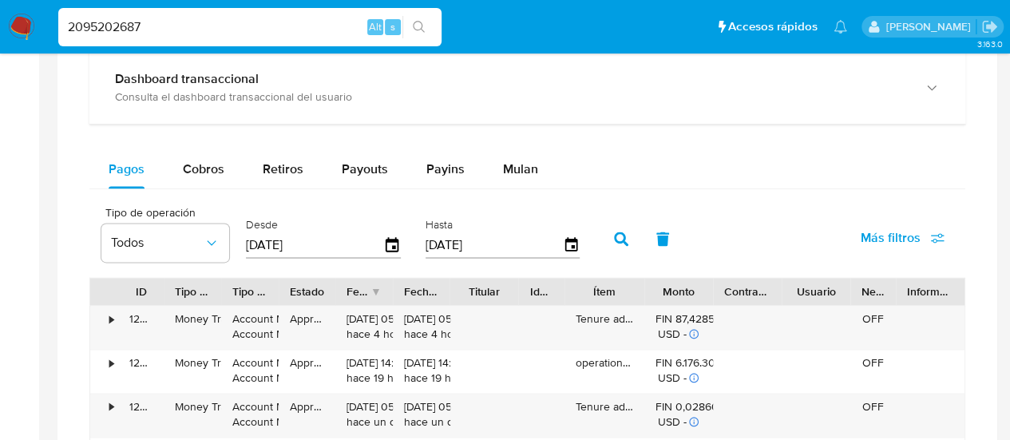
click at [682, 291] on div "Monto" at bounding box center [678, 291] width 46 height 16
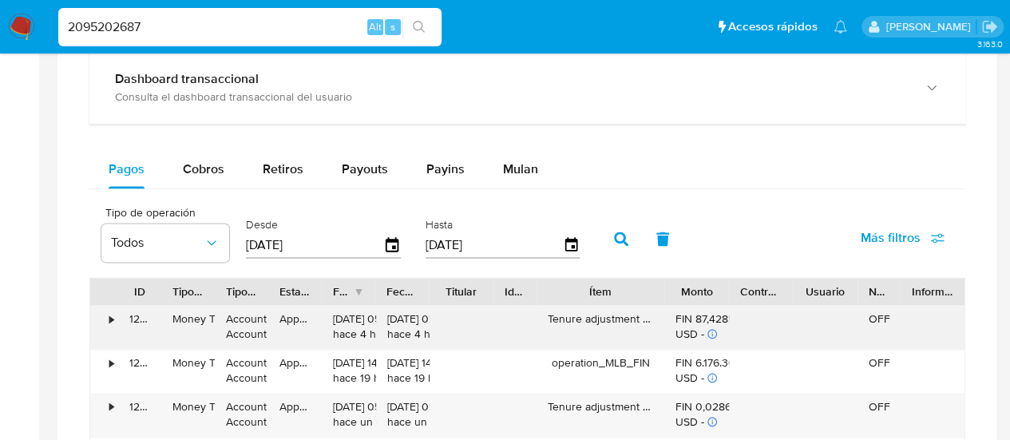
drag, startPoint x: 645, startPoint y: 285, endPoint x: 260, endPoint y: 328, distance: 387.2
click at [688, 284] on div "ID Tipo de operación Tipo / Método Estado Fecha de creación Fecha de aprobación…" at bounding box center [527, 291] width 874 height 27
click at [107, 320] on div "•" at bounding box center [104, 327] width 28 height 43
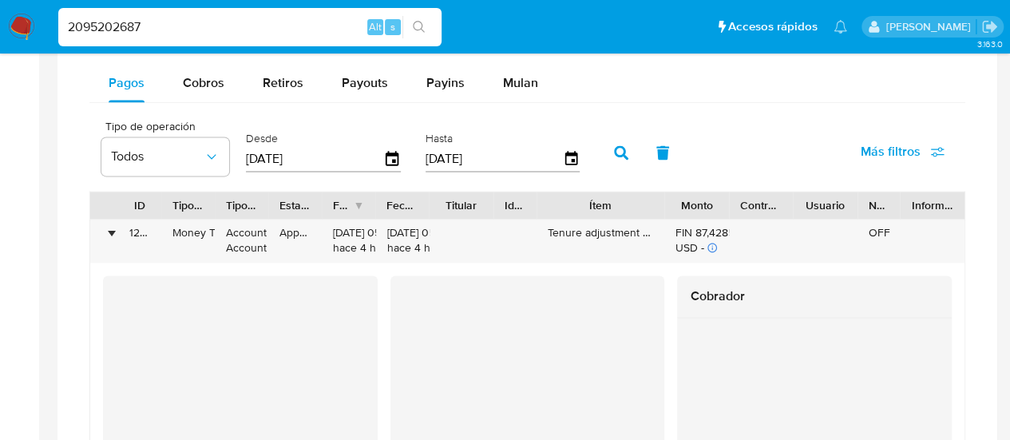
scroll to position [1118, 0]
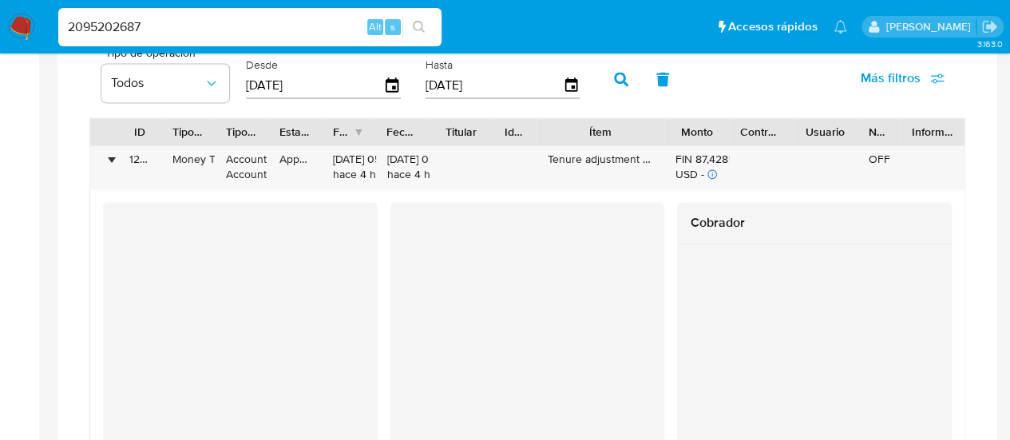
click at [112, 32] on input "2095202687" at bounding box center [249, 27] width 383 height 21
paste input "1157038643"
type input "1157038643"
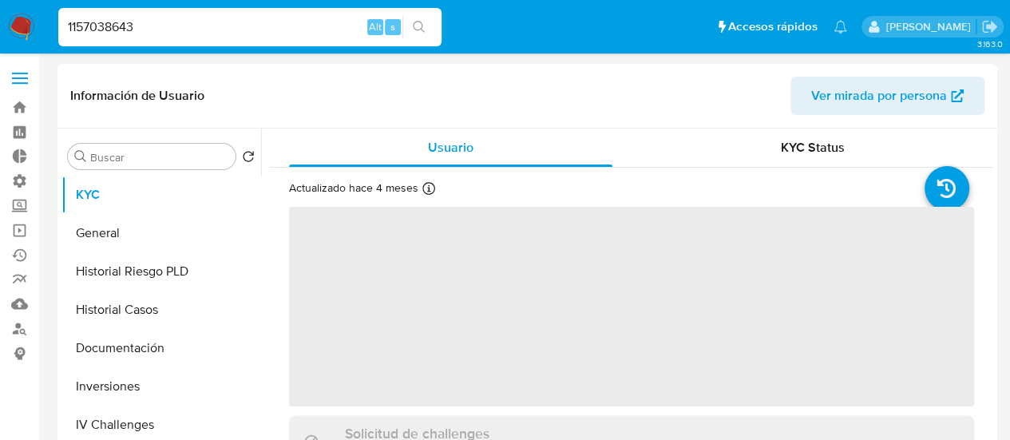
select select "10"
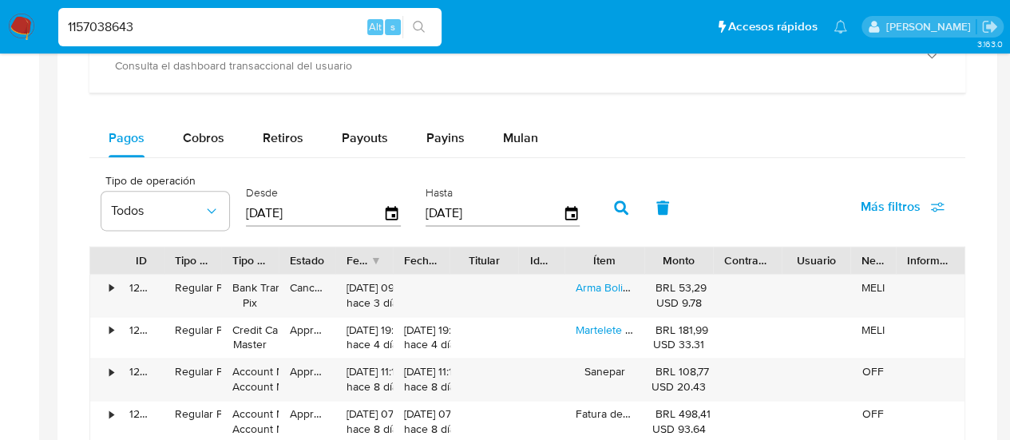
scroll to position [958, 0]
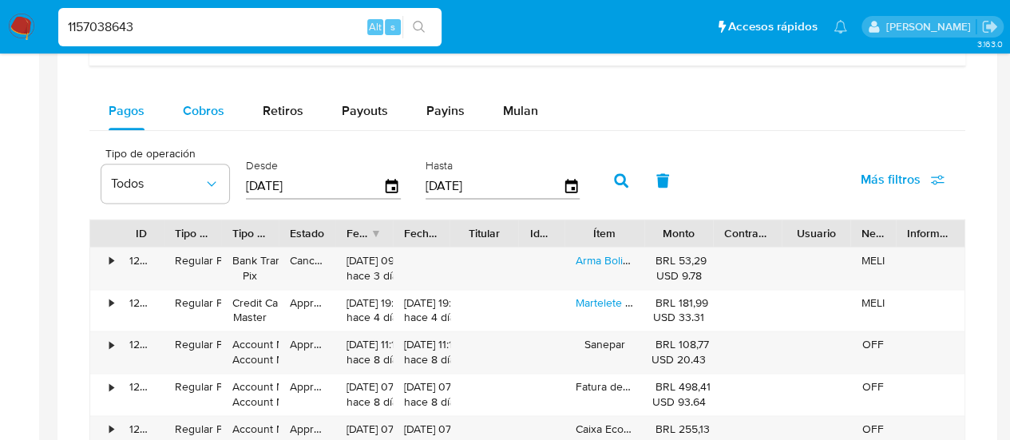
click at [192, 97] on div "Cobros" at bounding box center [204, 111] width 42 height 38
select select "10"
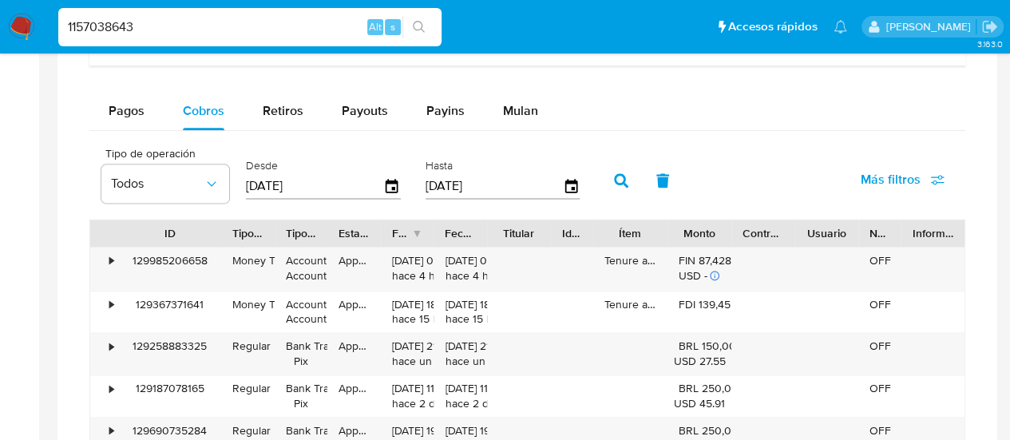
drag, startPoint x: 177, startPoint y: 231, endPoint x: 228, endPoint y: 227, distance: 51.2
click at [228, 227] on div at bounding box center [221, 233] width 29 height 27
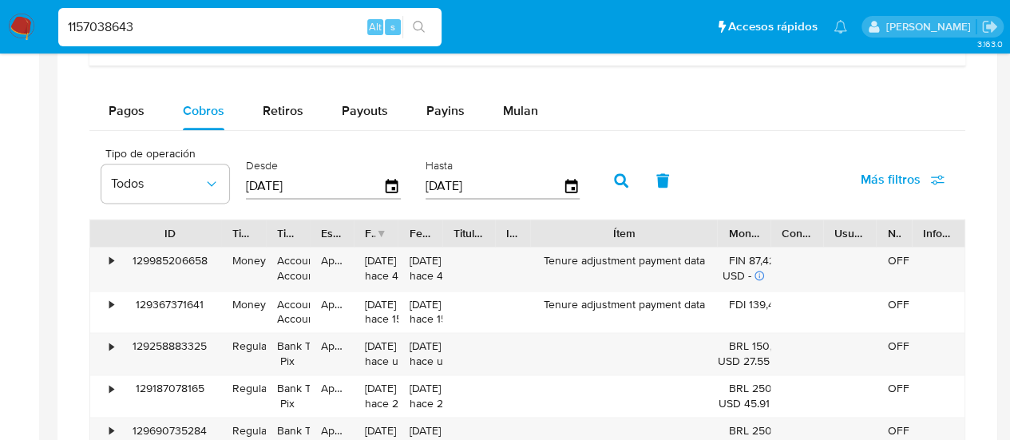
drag, startPoint x: 691, startPoint y: 233, endPoint x: 774, endPoint y: 239, distance: 83.2
click at [774, 239] on div "ID Tipo de operación Tipo / Método Estado Fecha de creación Fecha de aprobación…" at bounding box center [527, 233] width 874 height 27
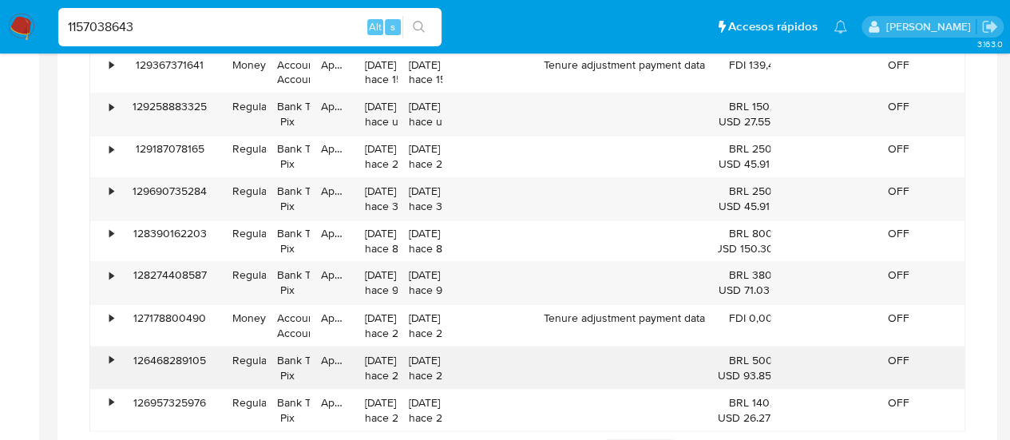
scroll to position [878, 0]
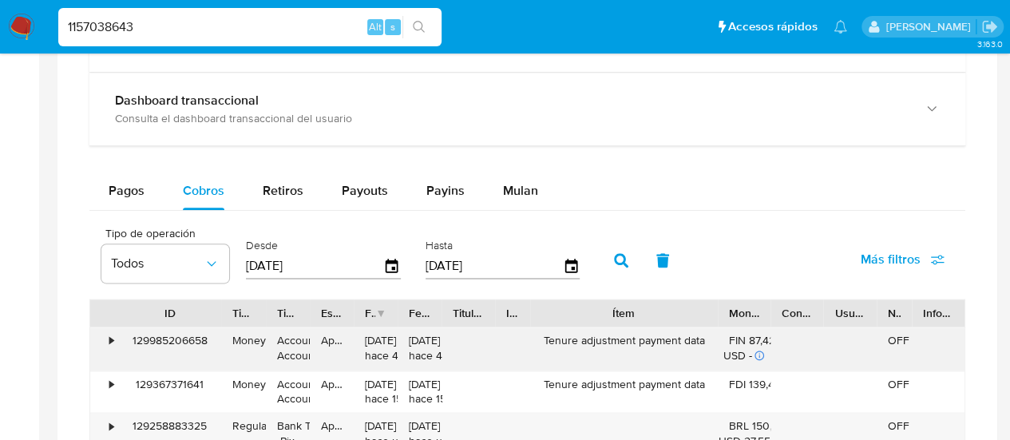
click at [113, 336] on div "•" at bounding box center [111, 340] width 4 height 15
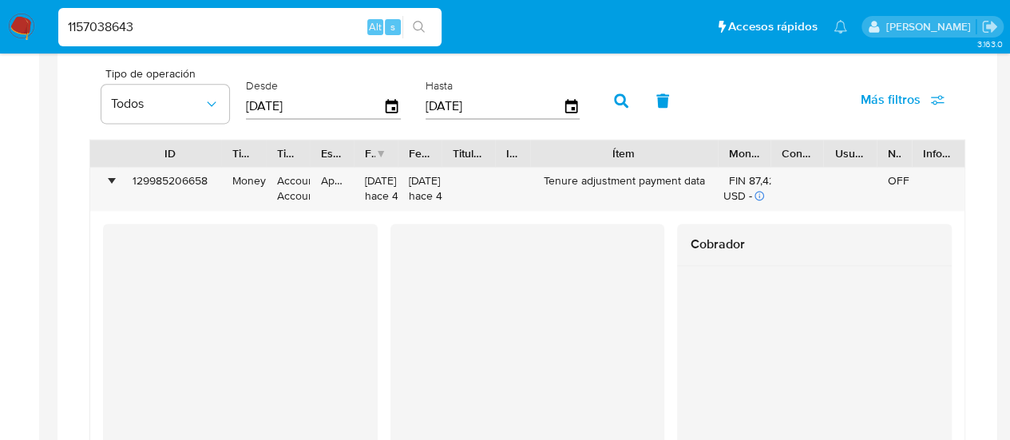
scroll to position [1118, 0]
